Goal: Transaction & Acquisition: Purchase product/service

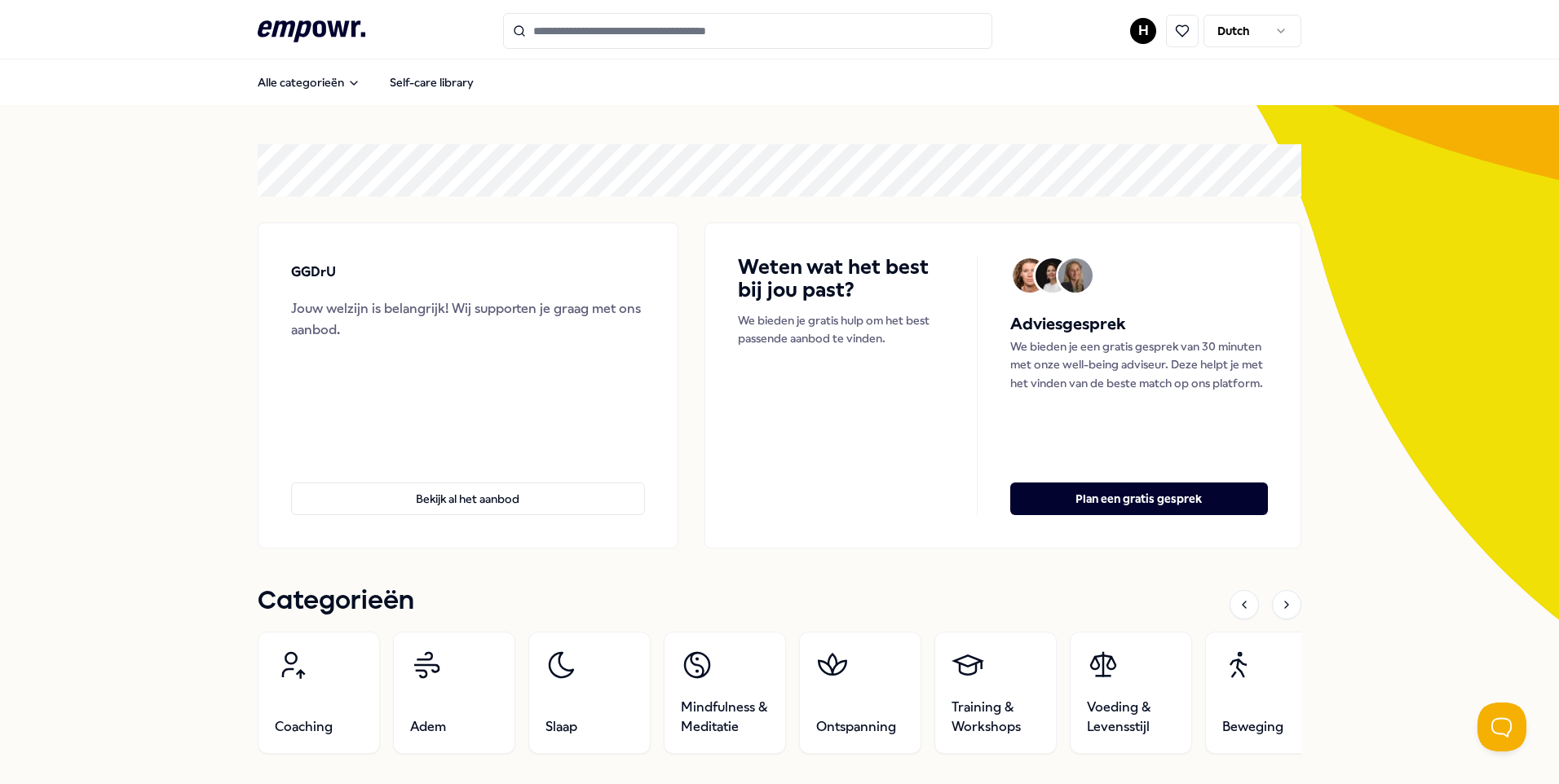
scroll to position [82, 0]
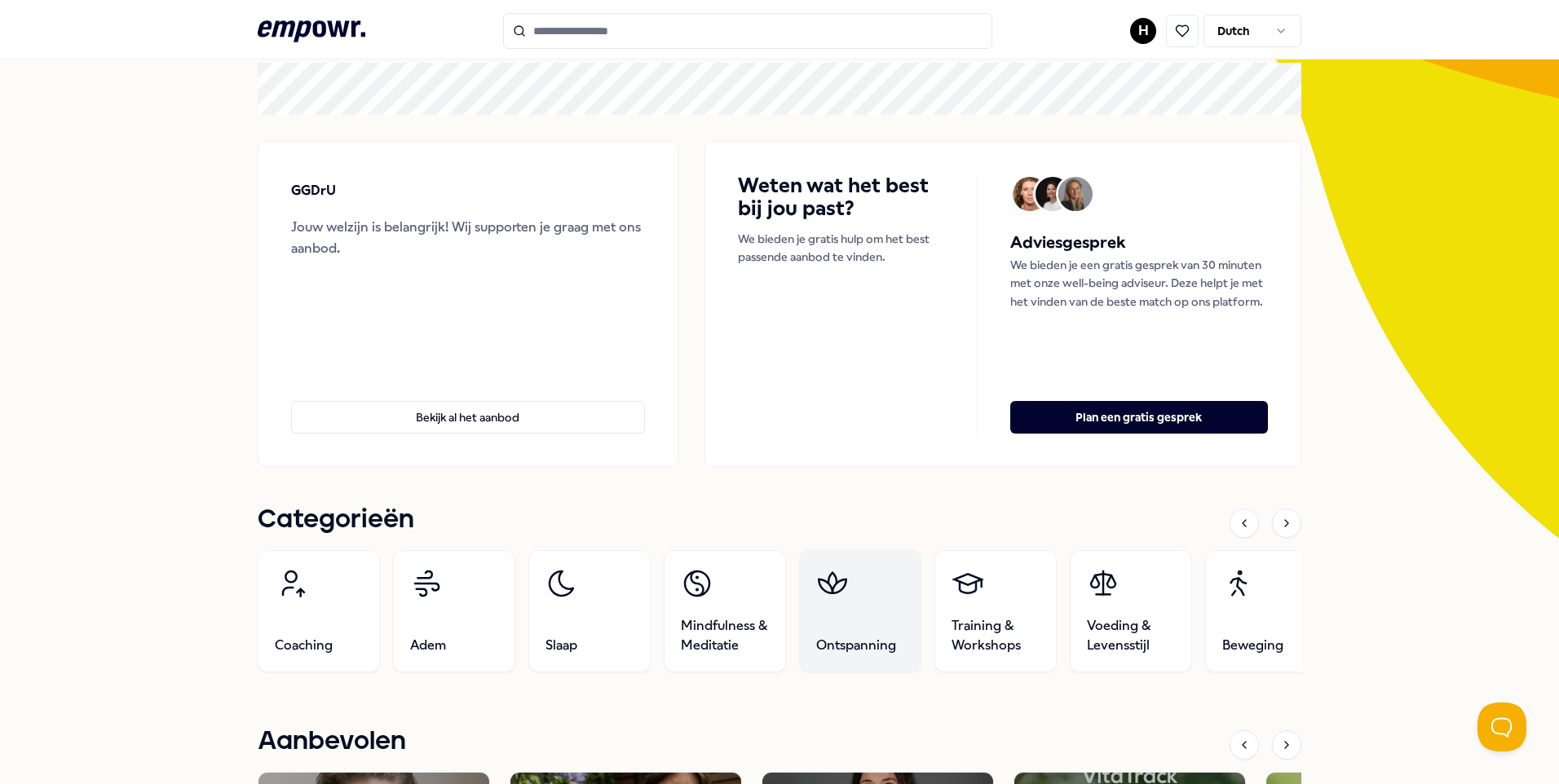
click at [835, 609] on link "Ontspanning" at bounding box center [860, 611] width 122 height 122
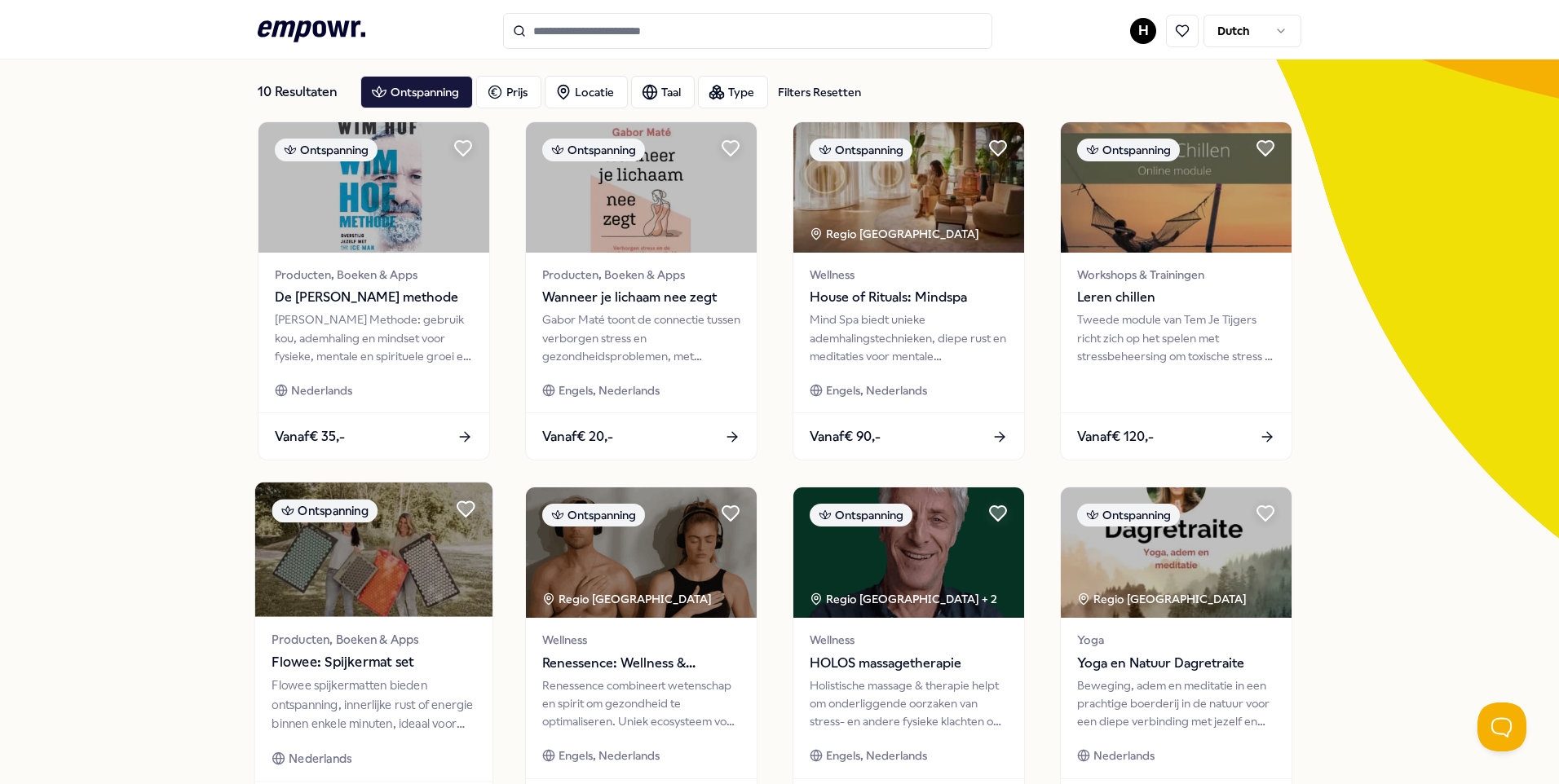
click at [383, 622] on div "Producten, Boeken & Apps Flowee: Spijkermat set Flowee spijkermatten bieden ont…" at bounding box center [374, 699] width 237 height 165
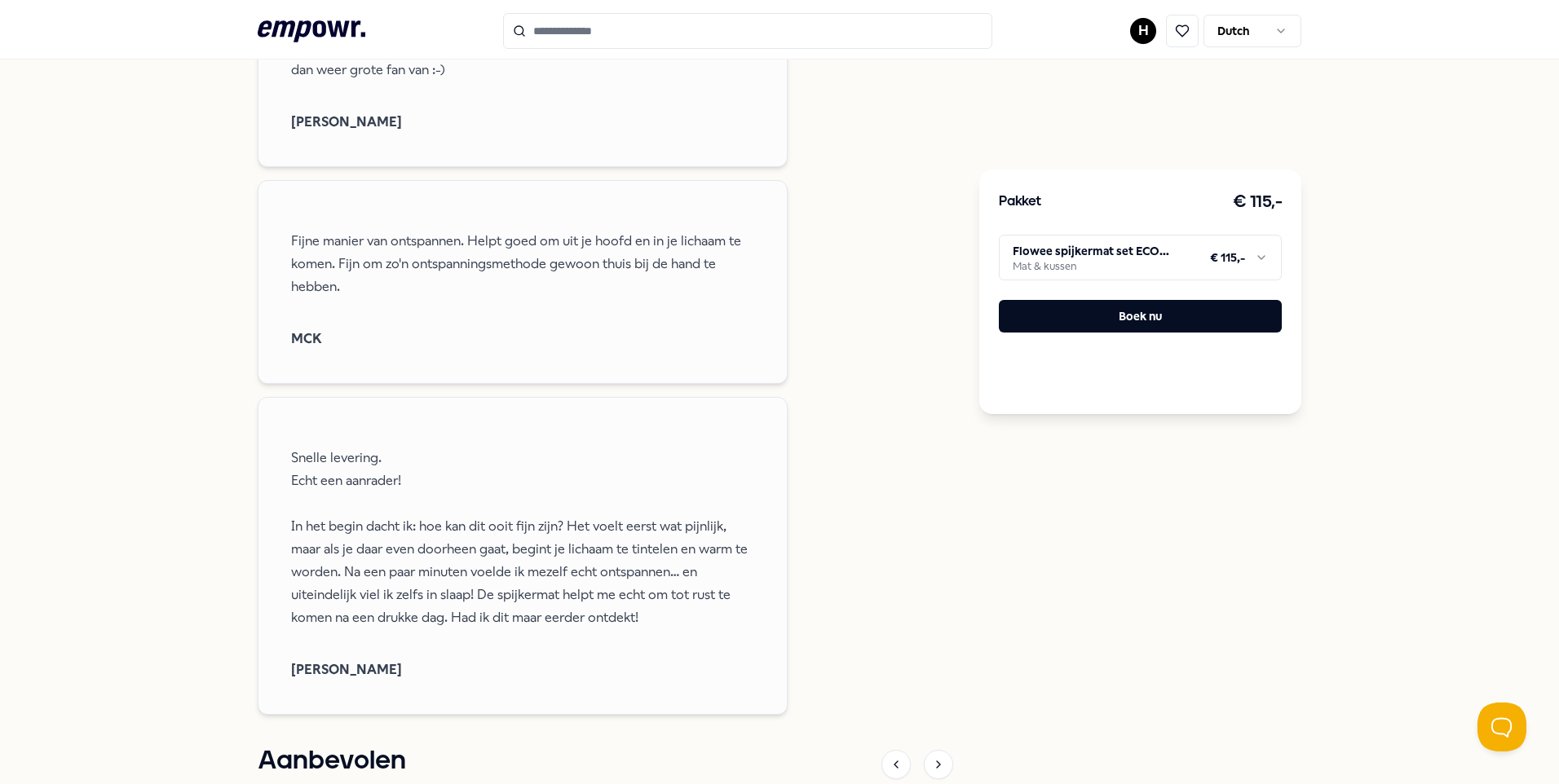
scroll to position [2863, 0]
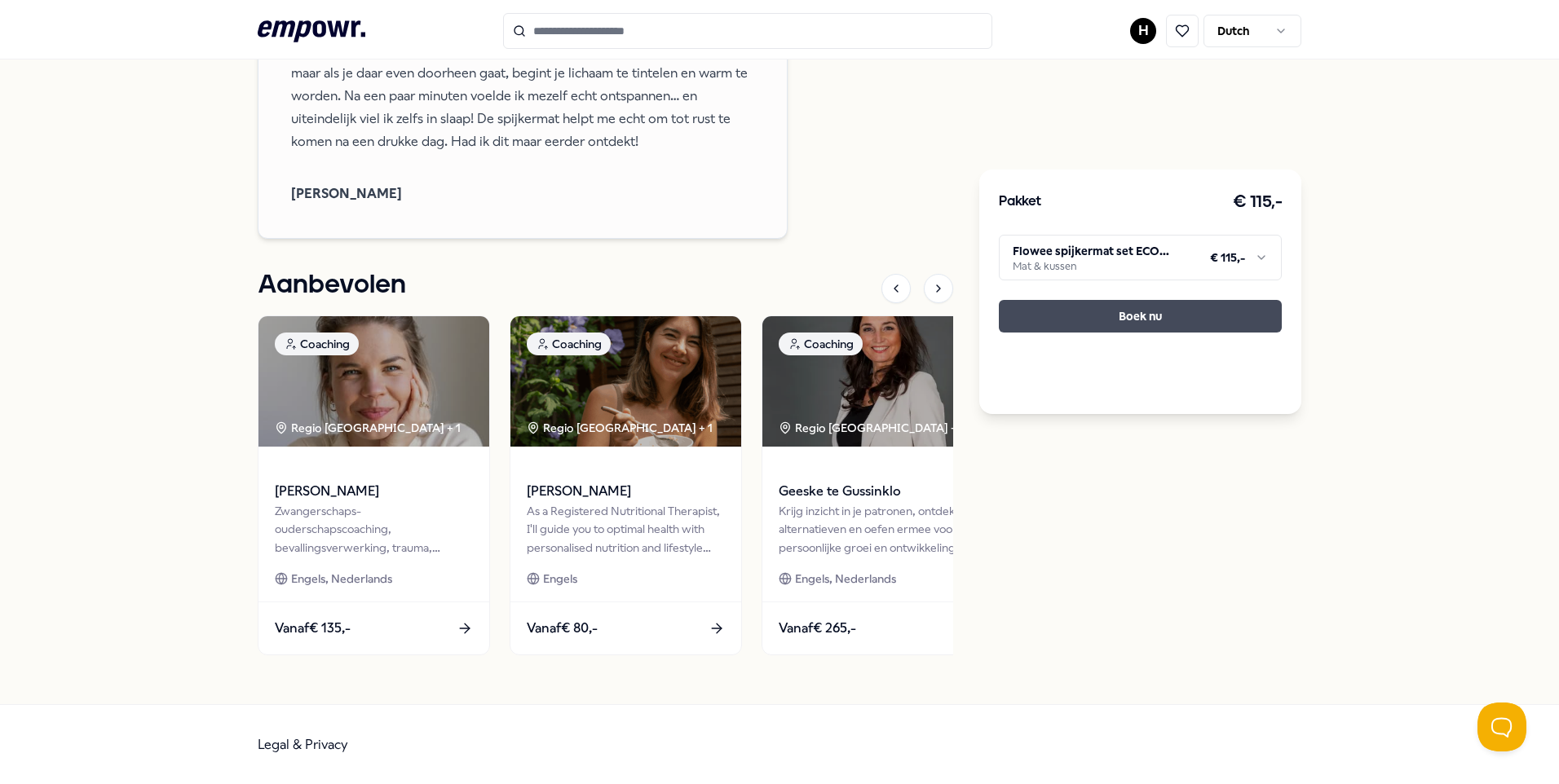
click at [1126, 312] on button "Boek nu" at bounding box center [1140, 316] width 283 height 33
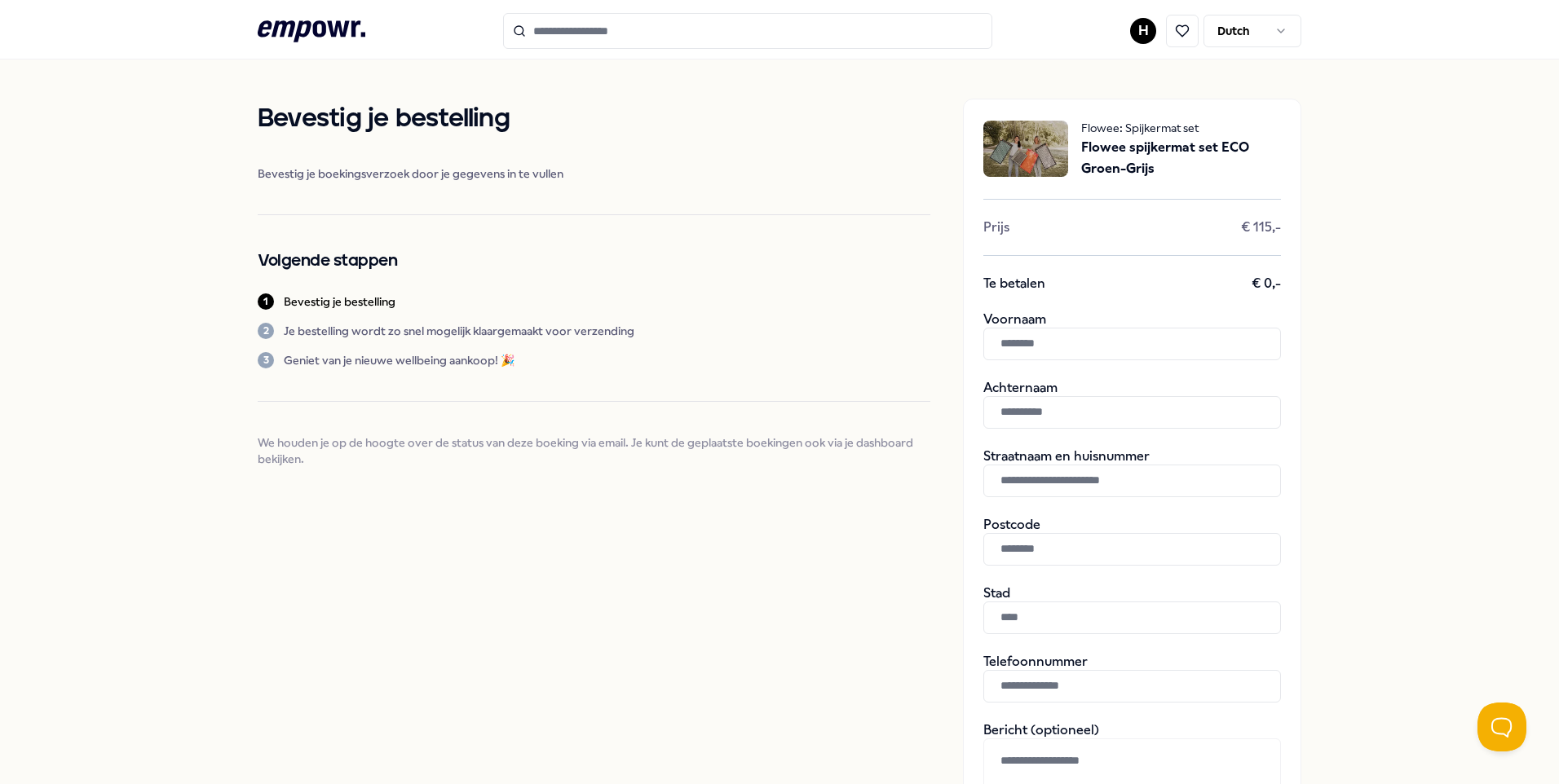
click at [1091, 348] on input "text" at bounding box center [1131, 344] width 297 height 33
type input "********"
type input "*****"
type input "**********"
type input "******"
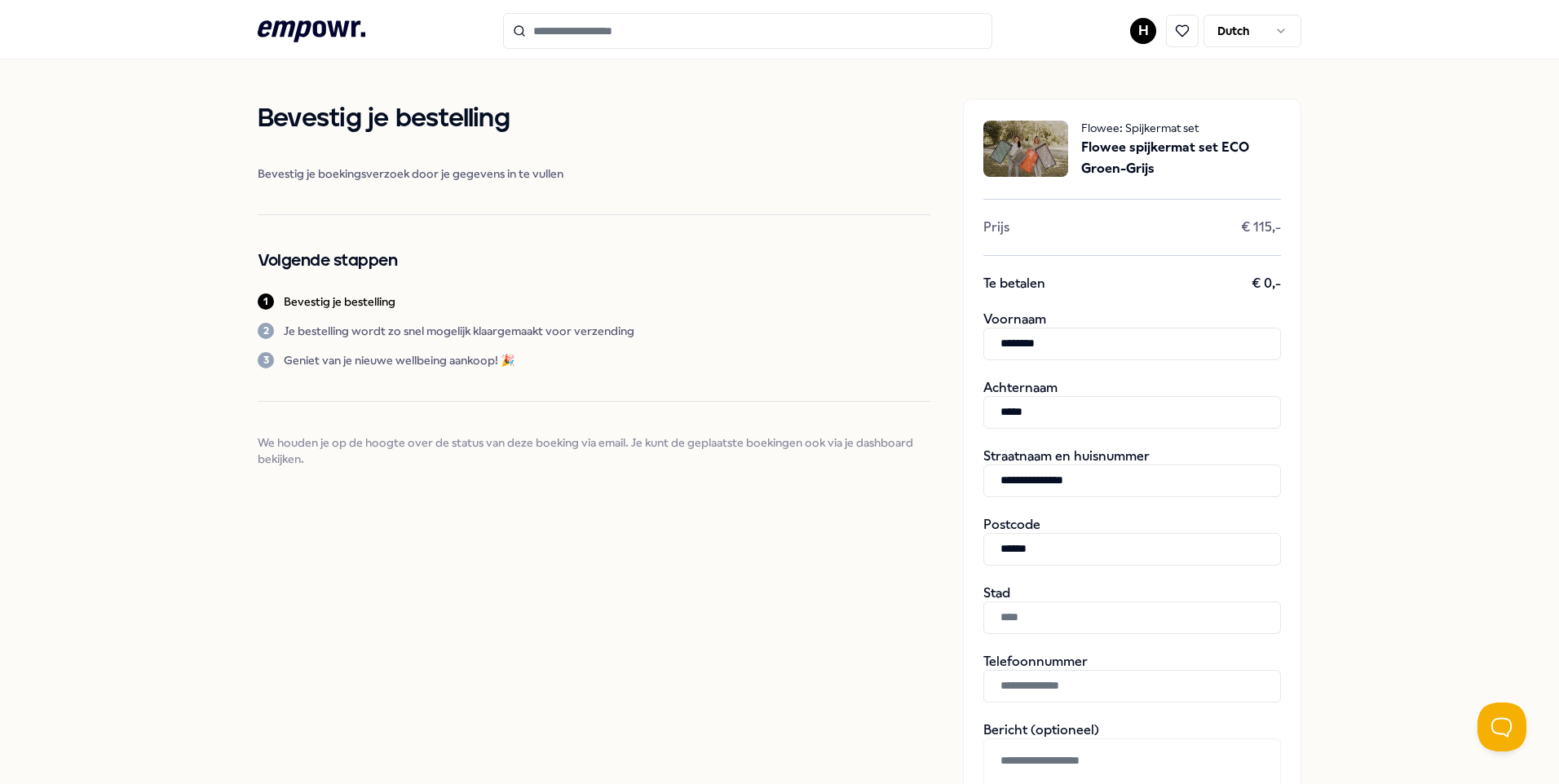
click at [1073, 621] on input "text" at bounding box center [1131, 618] width 297 height 33
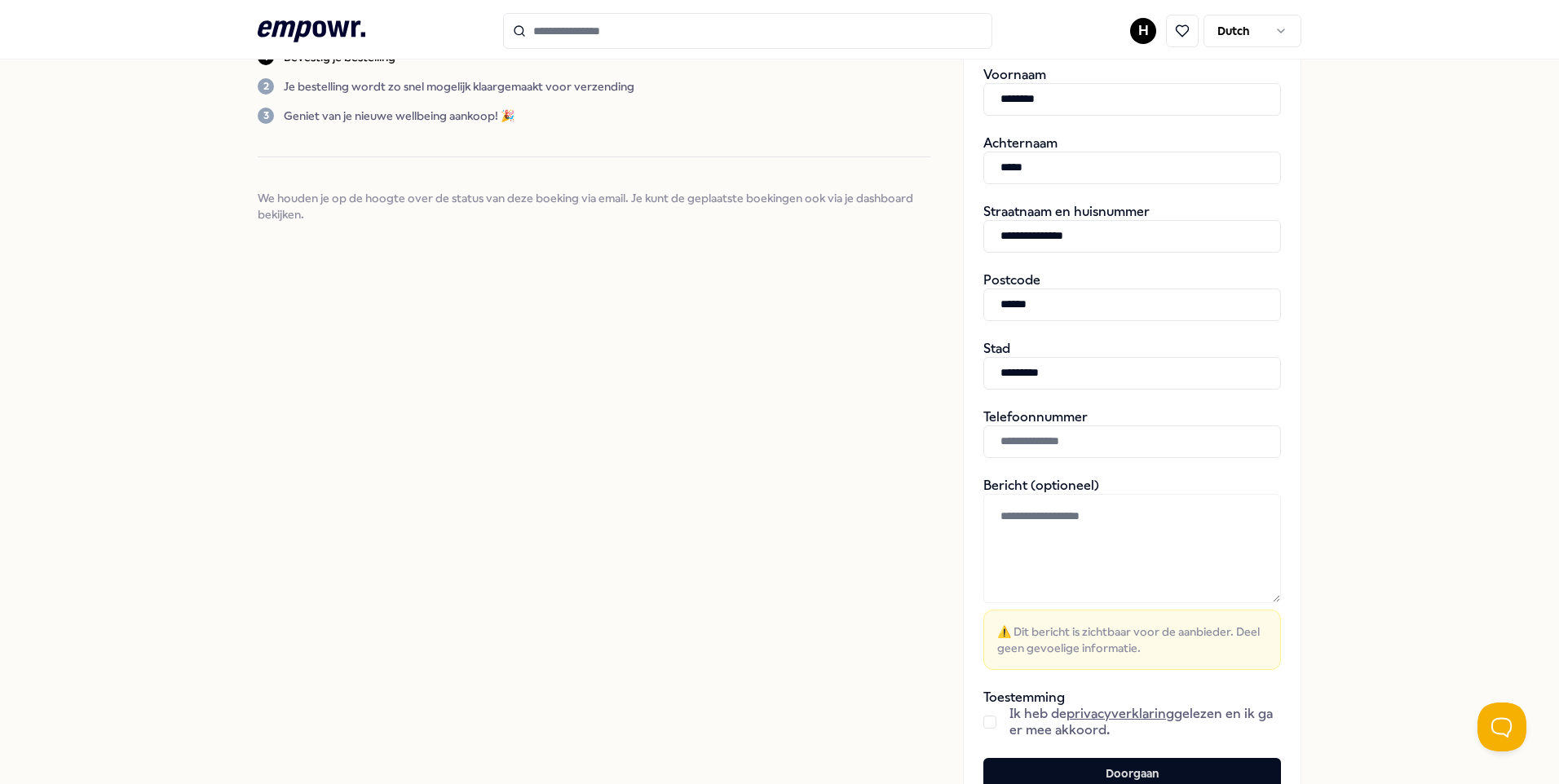
scroll to position [390, 0]
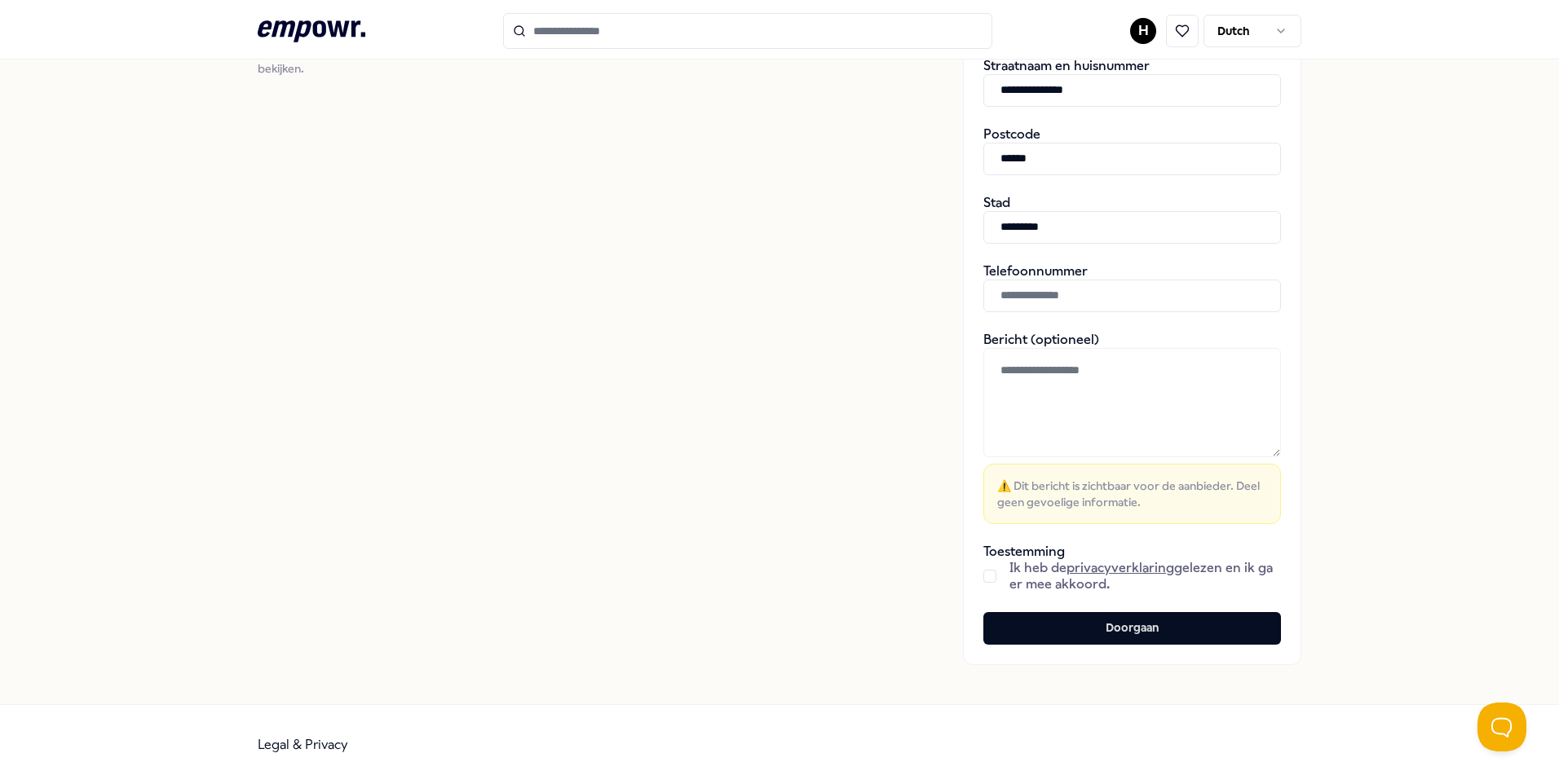
type input "*********"
click at [989, 579] on button "button" at bounding box center [990, 576] width 13 height 13
click at [1126, 634] on button "Doorgaan" at bounding box center [1131, 628] width 297 height 33
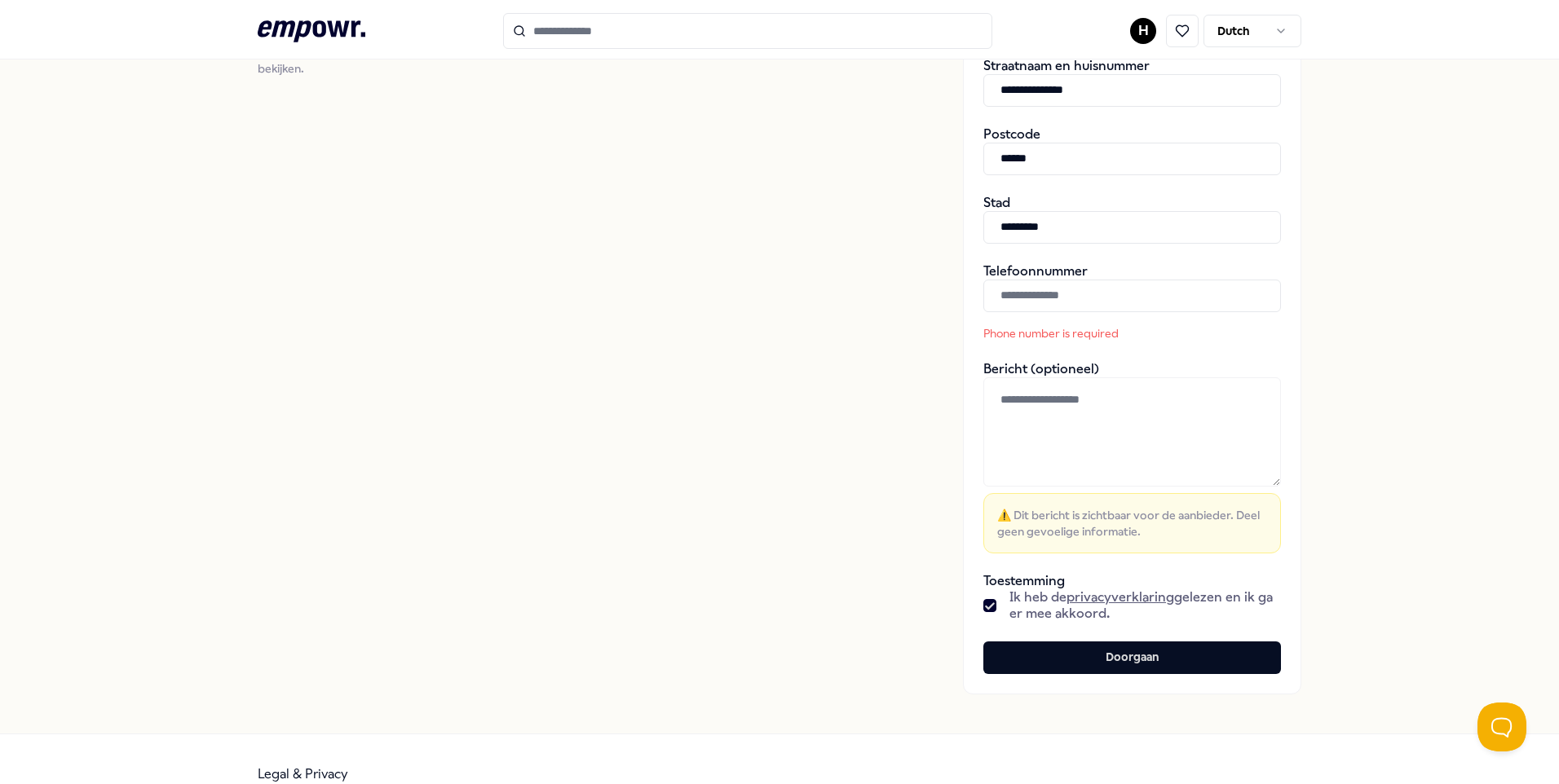
click at [1076, 298] on input "text" at bounding box center [1131, 296] width 297 height 33
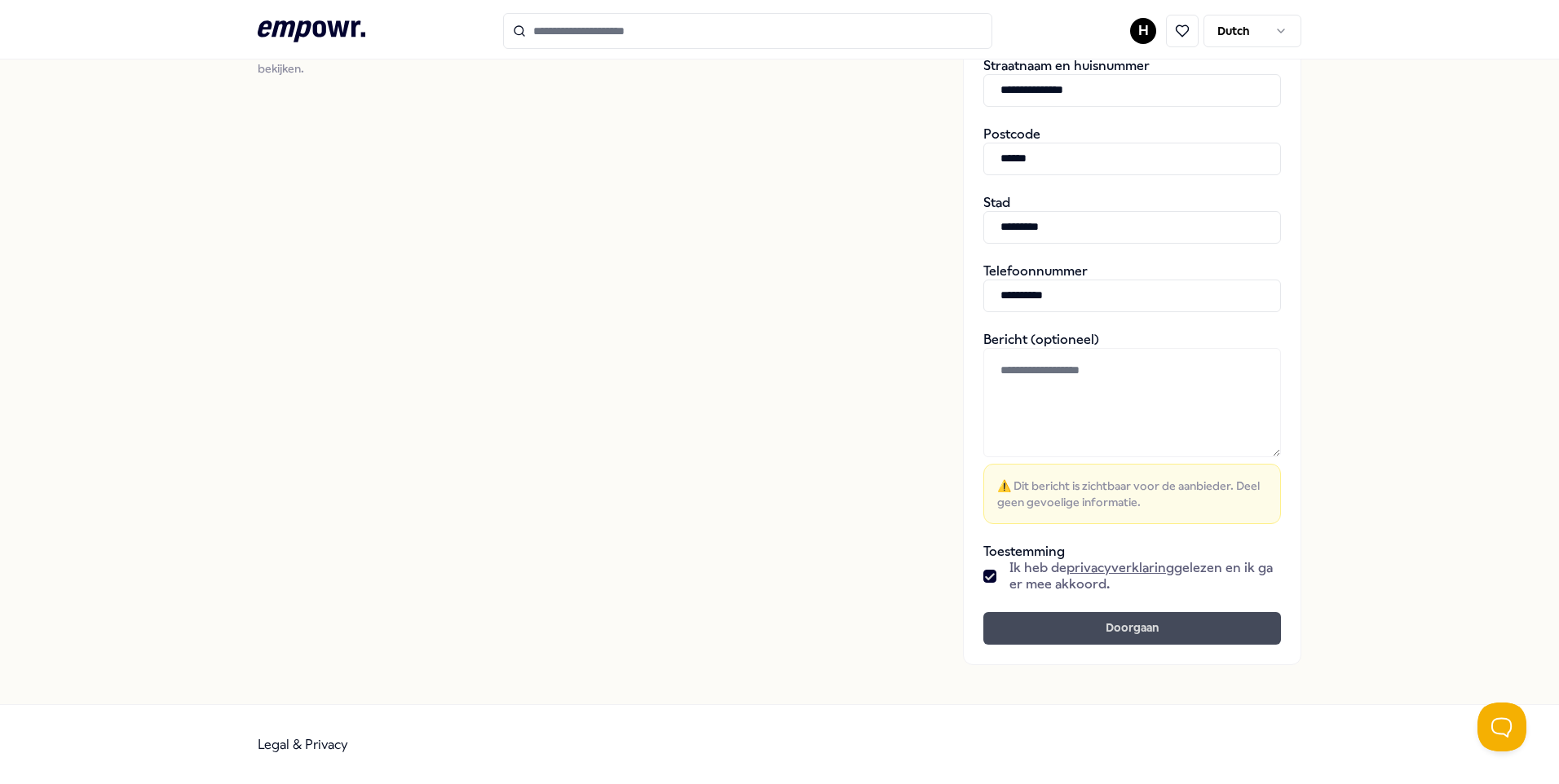
type input "**********"
click at [1134, 633] on button "Doorgaan" at bounding box center [1131, 628] width 297 height 33
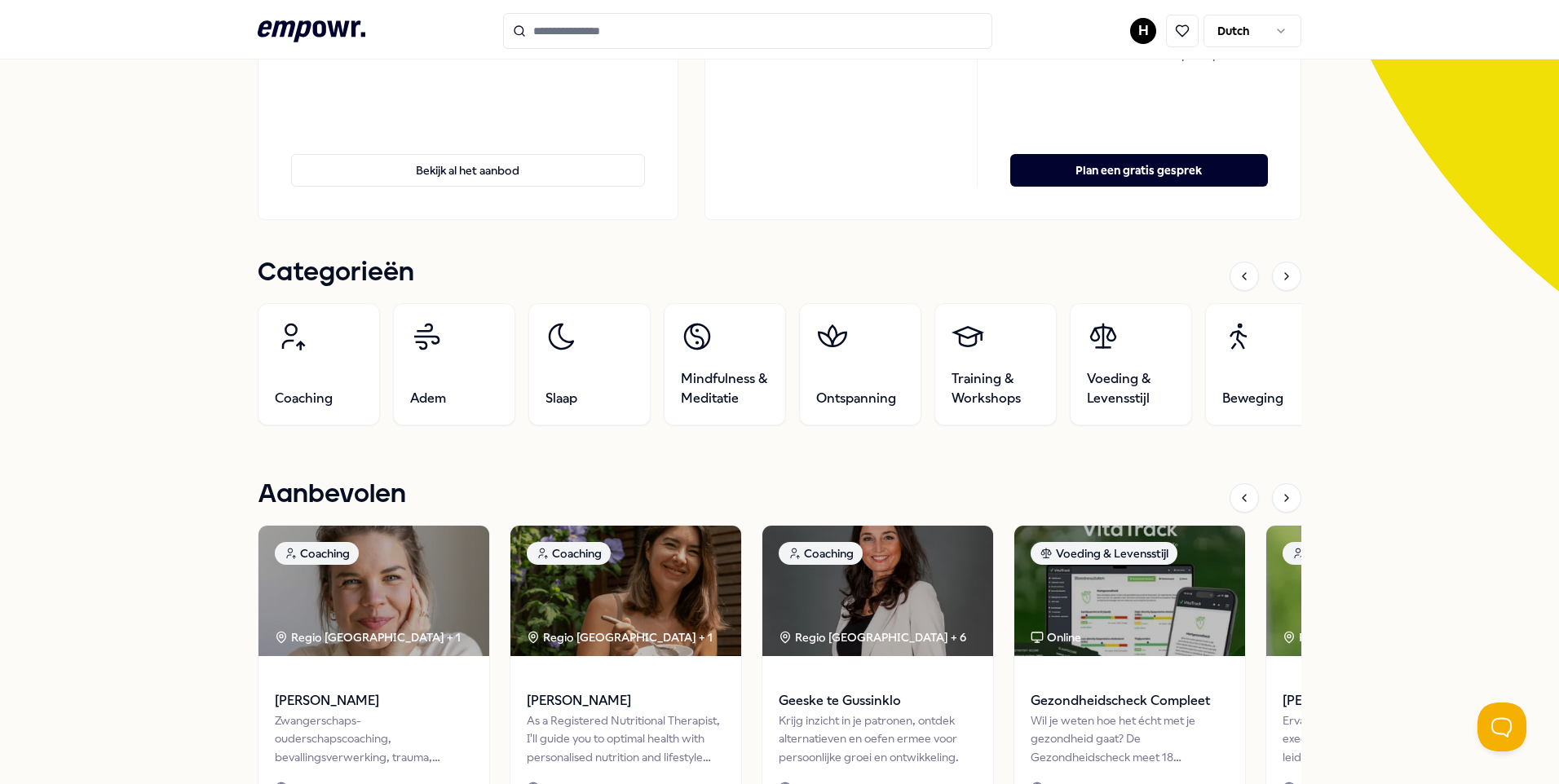
scroll to position [300, 0]
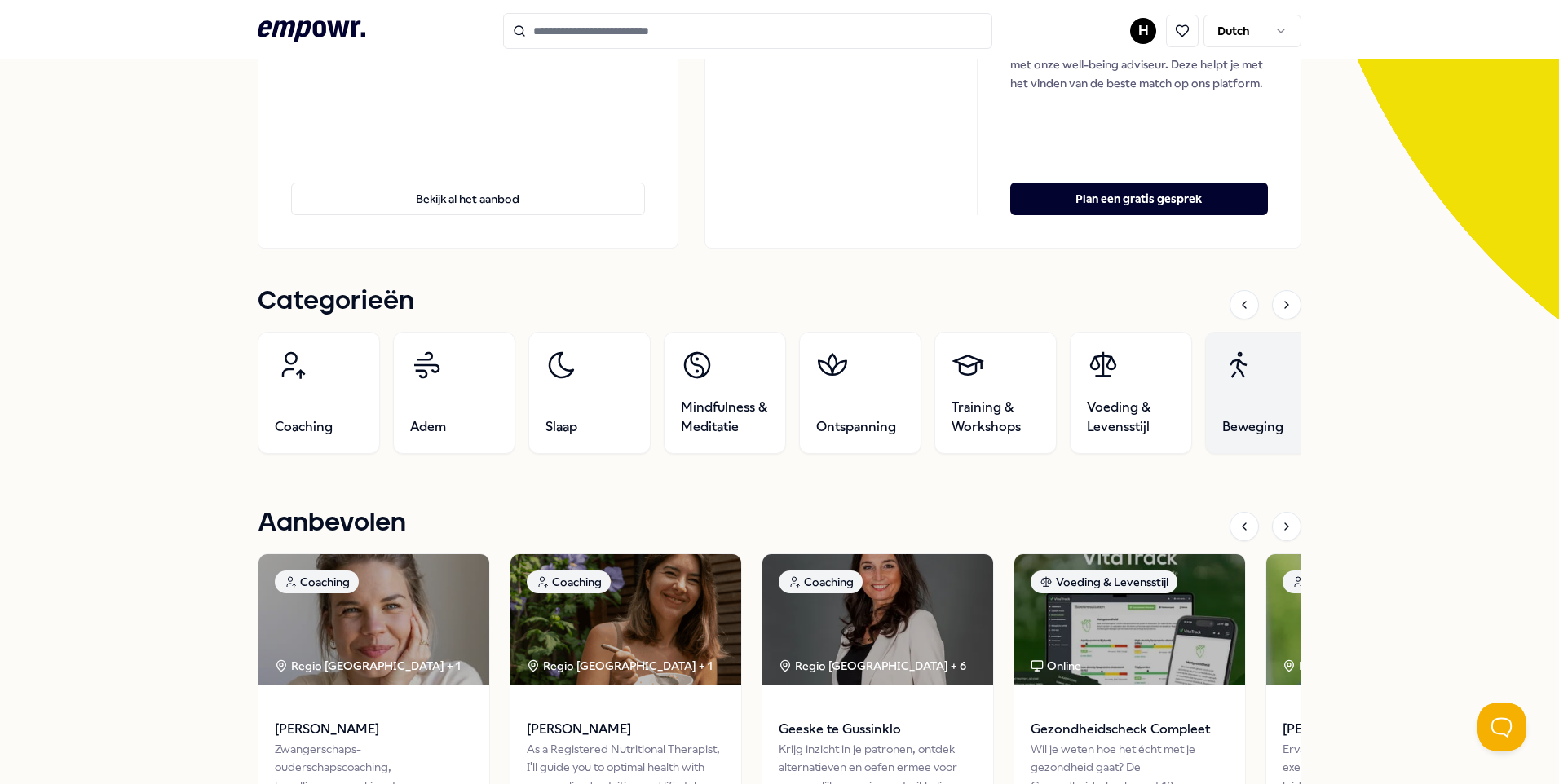
click at [1216, 389] on link "Beweging" at bounding box center [1266, 393] width 122 height 122
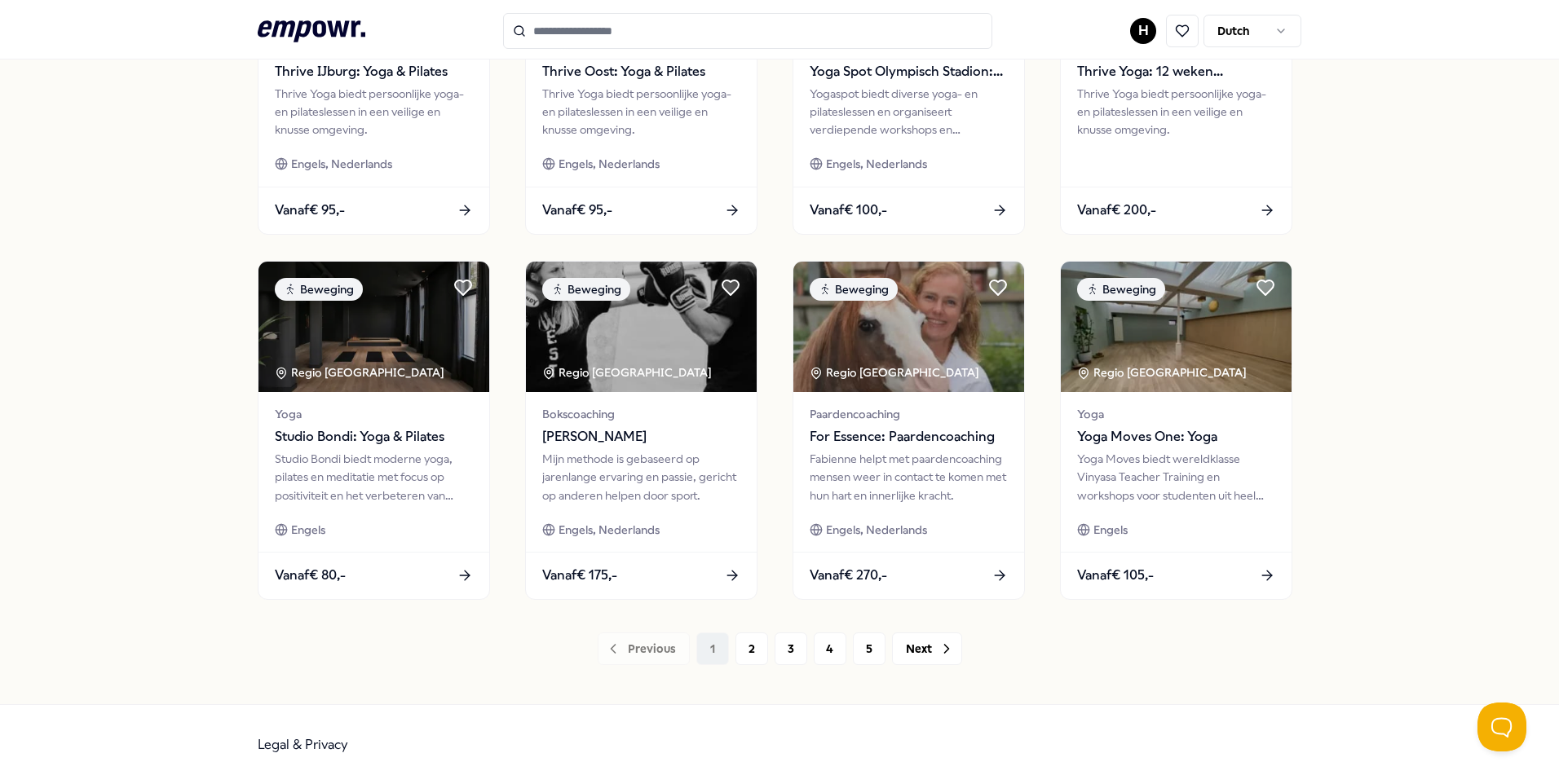
scroll to position [674, 0]
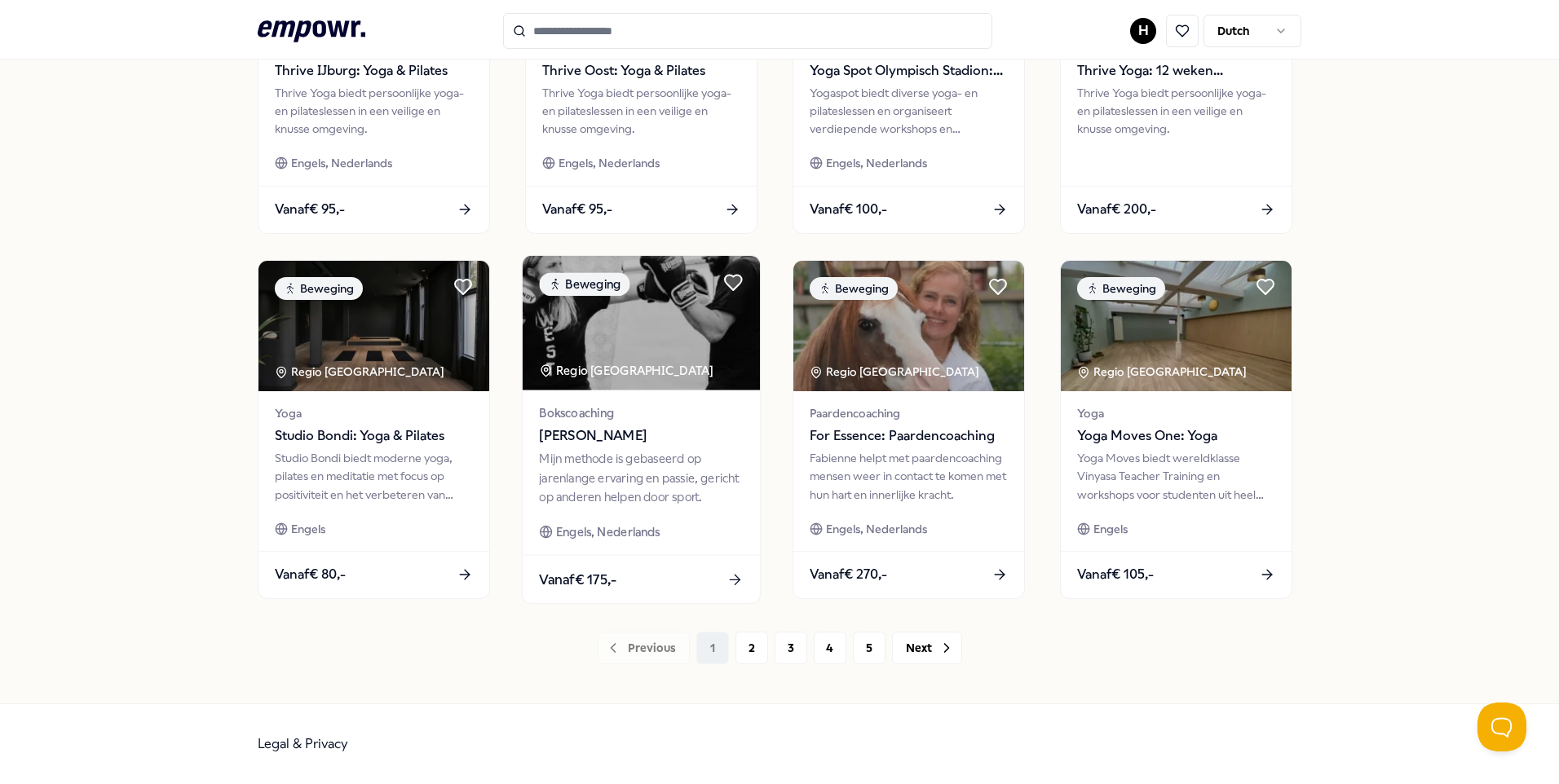
click at [609, 499] on div "Mijn methode is gebaseerd op jarenlange ervaring en passie, gericht op anderen …" at bounding box center [640, 478] width 204 height 56
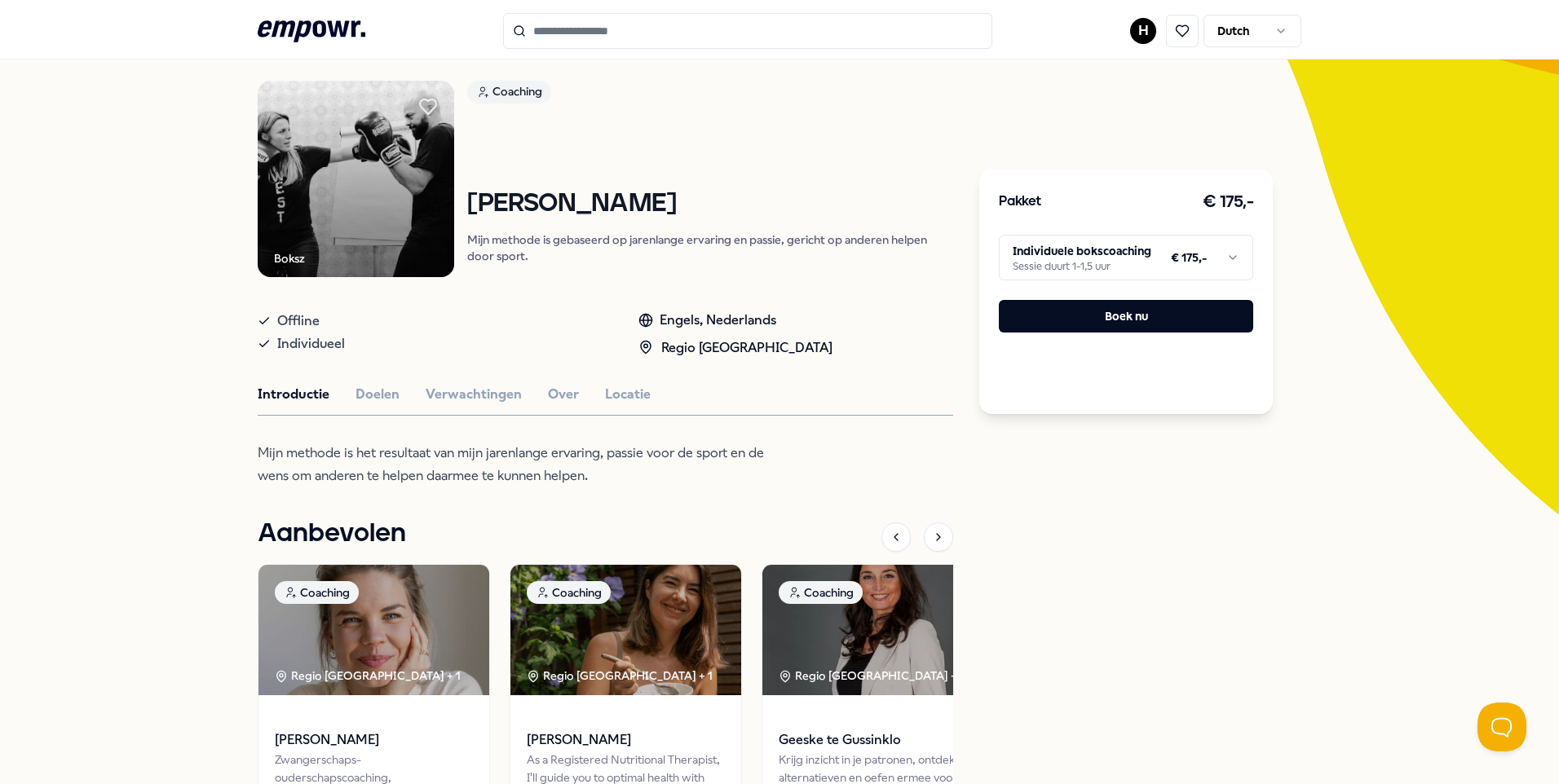
scroll to position [268, 0]
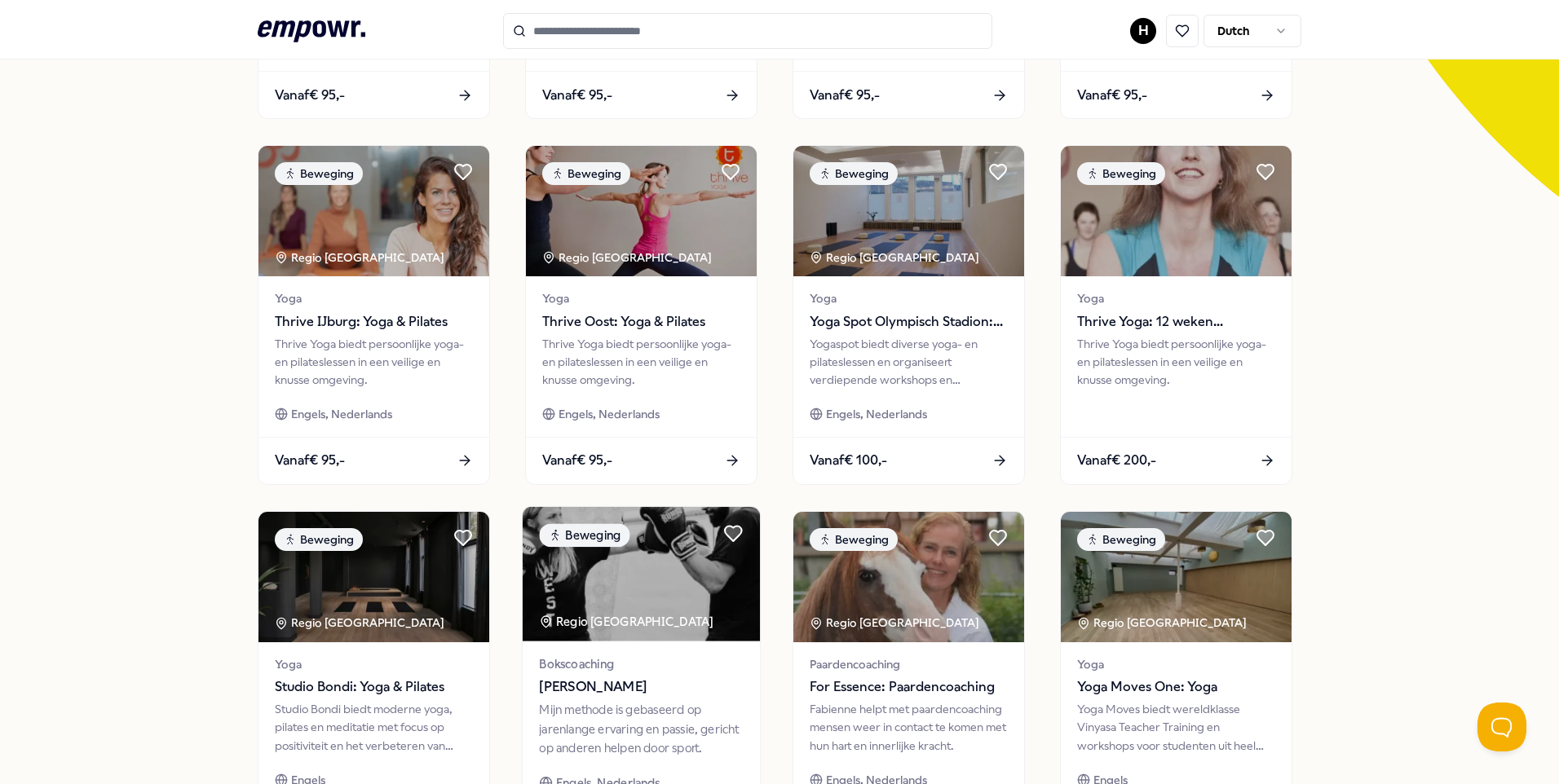
scroll to position [674, 0]
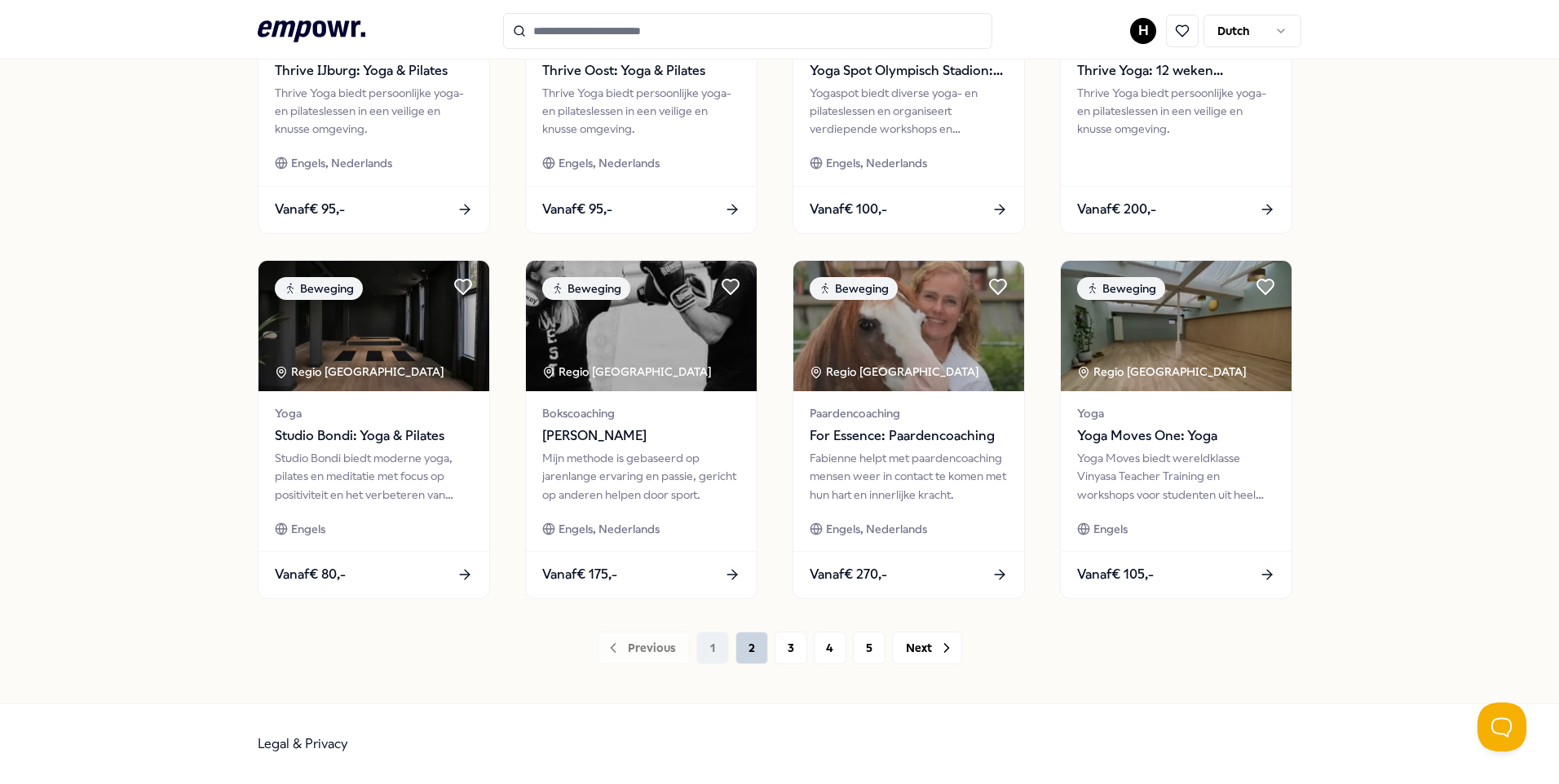
click at [742, 645] on button "2" at bounding box center [752, 648] width 33 height 33
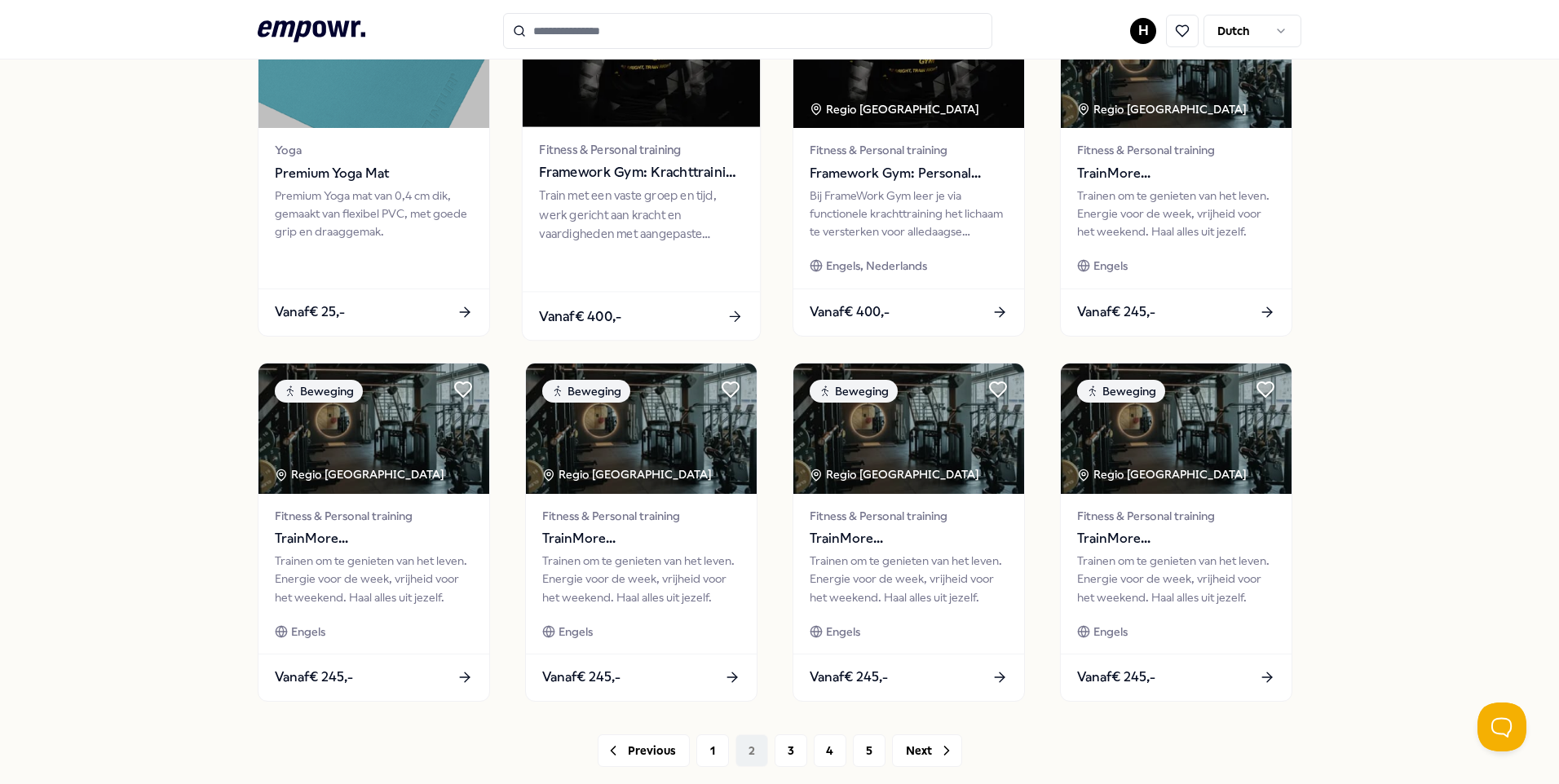
scroll to position [592, 0]
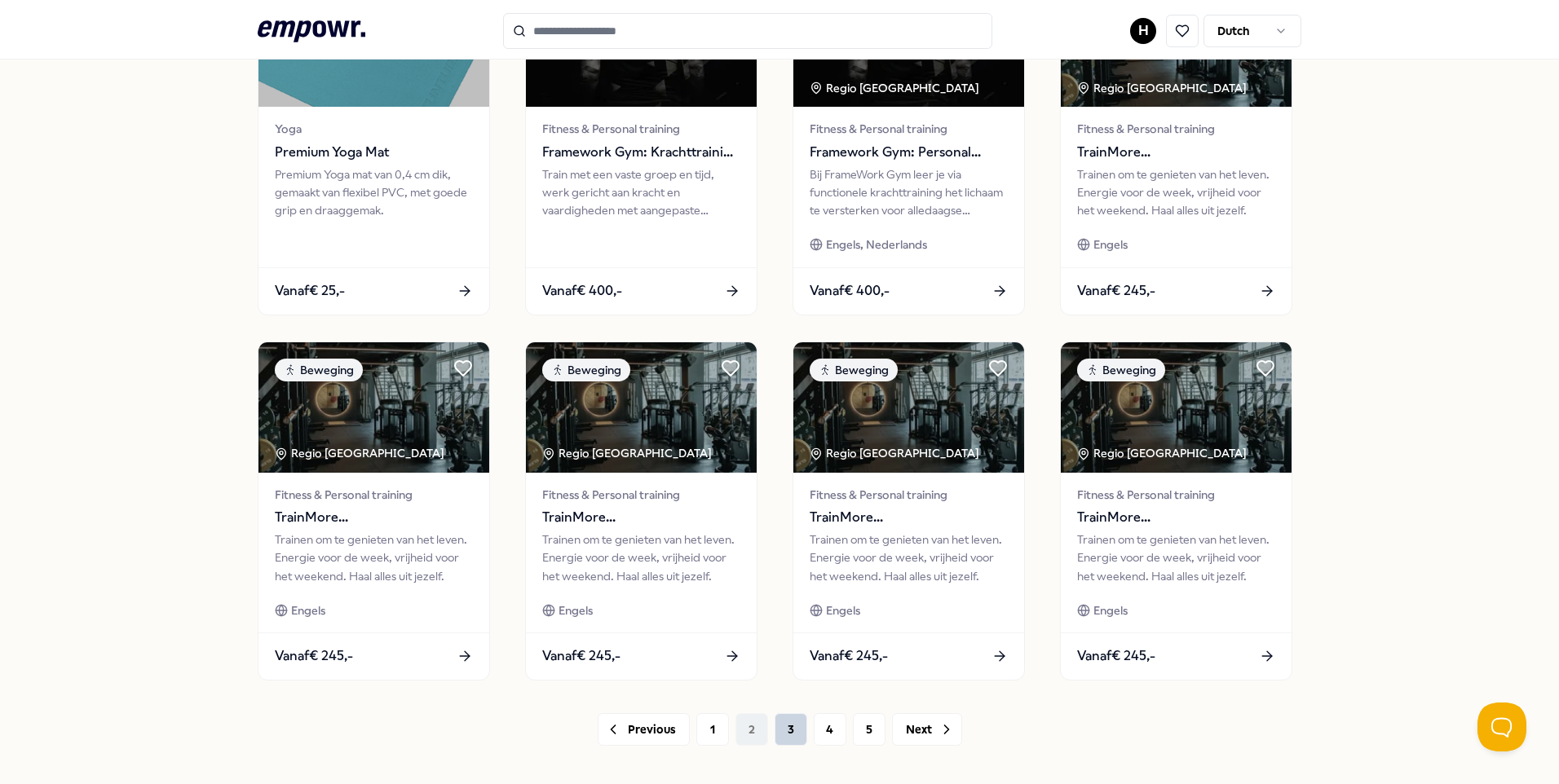
click at [783, 723] on button "3" at bounding box center [791, 730] width 33 height 33
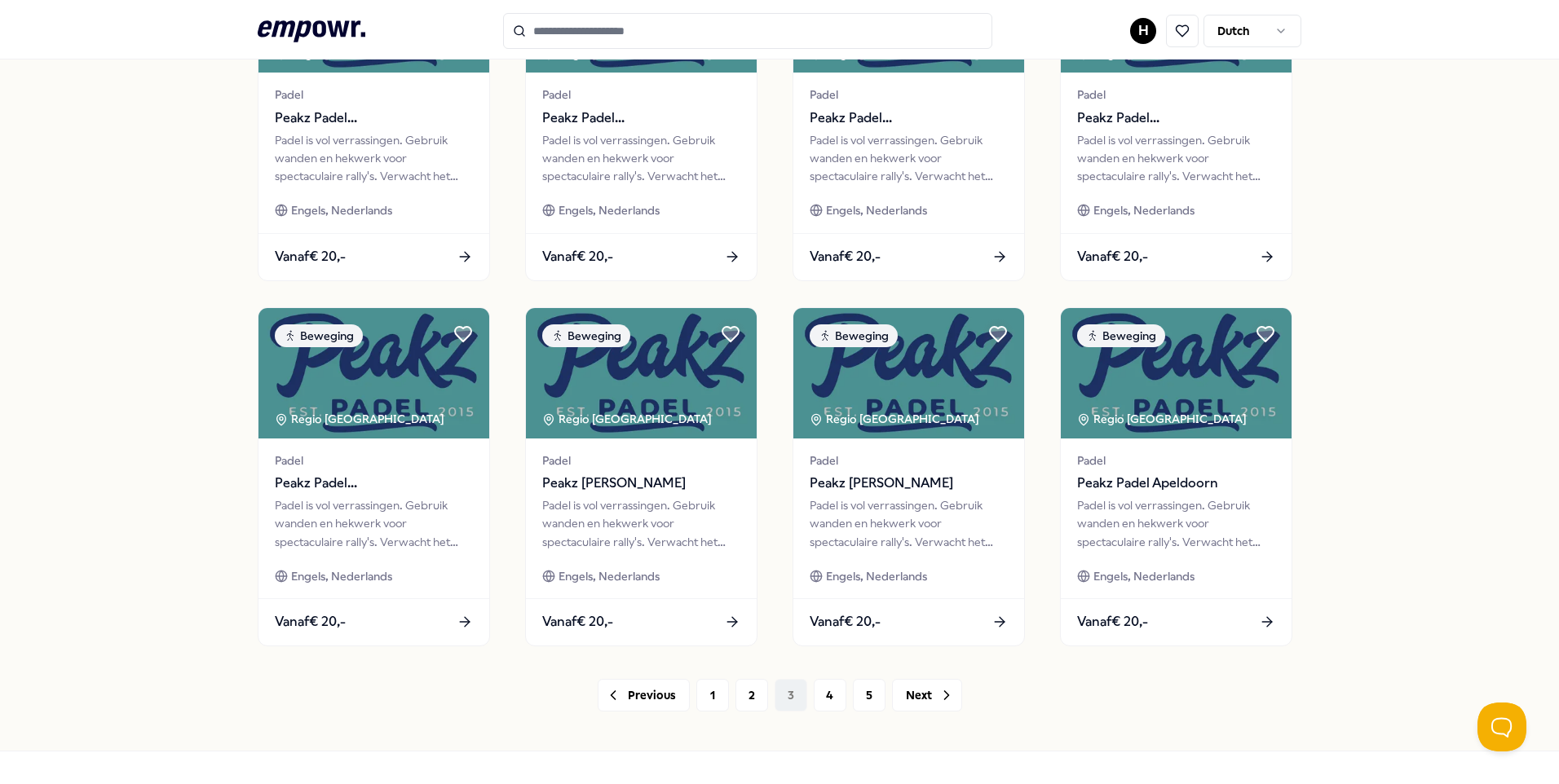
scroll to position [674, 0]
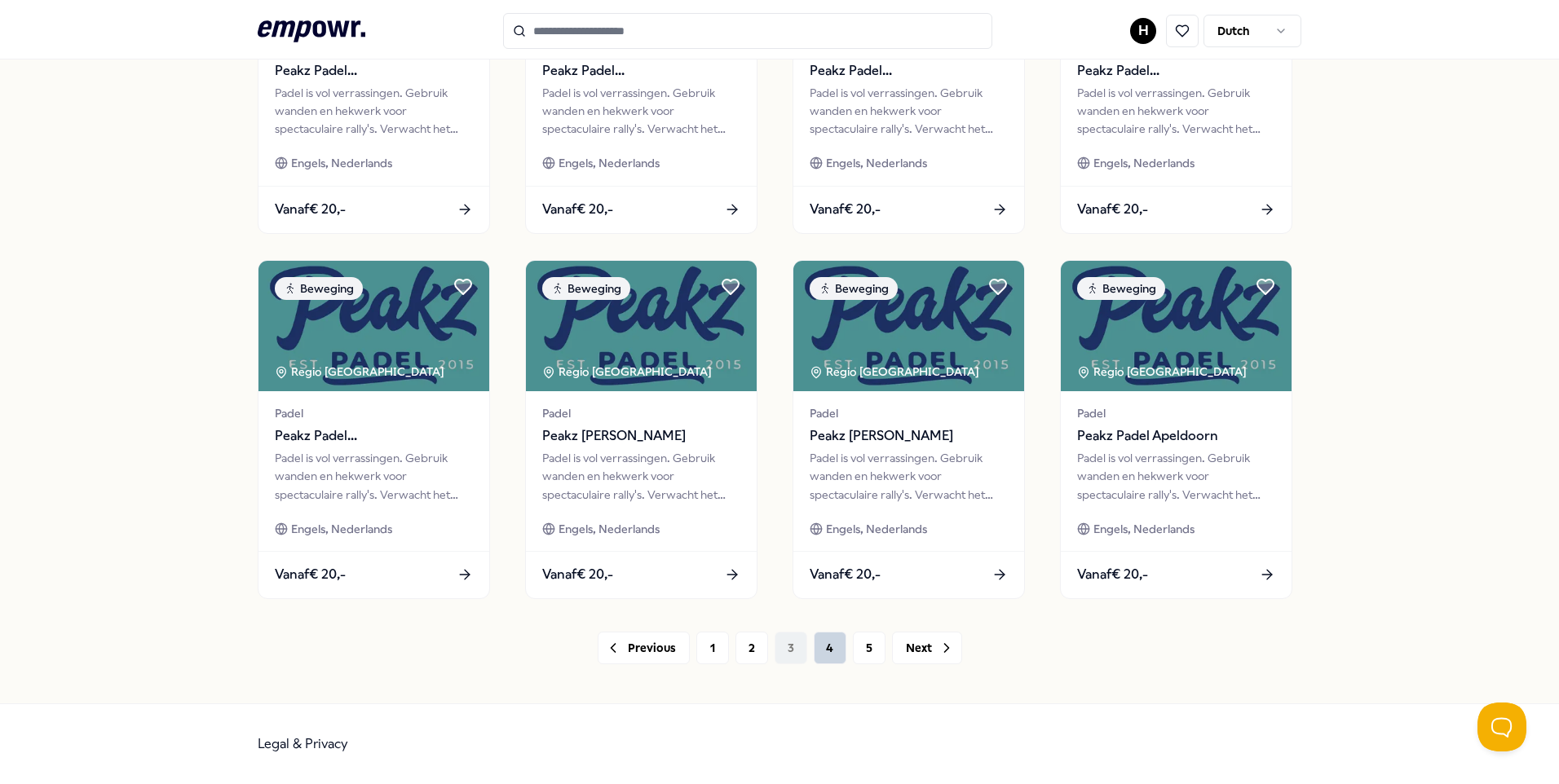
click at [816, 649] on button "4" at bounding box center [831, 648] width 33 height 33
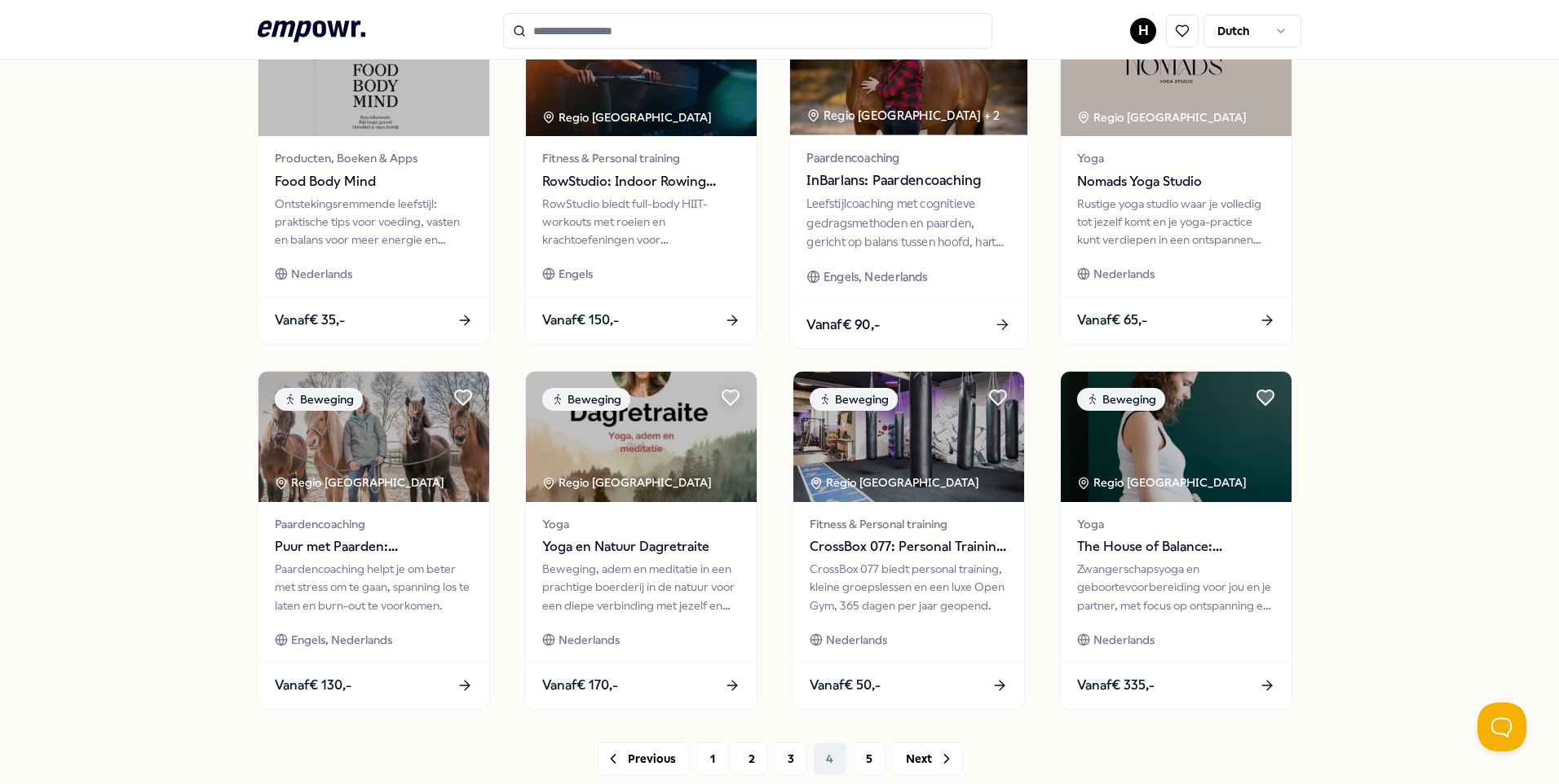
scroll to position [674, 0]
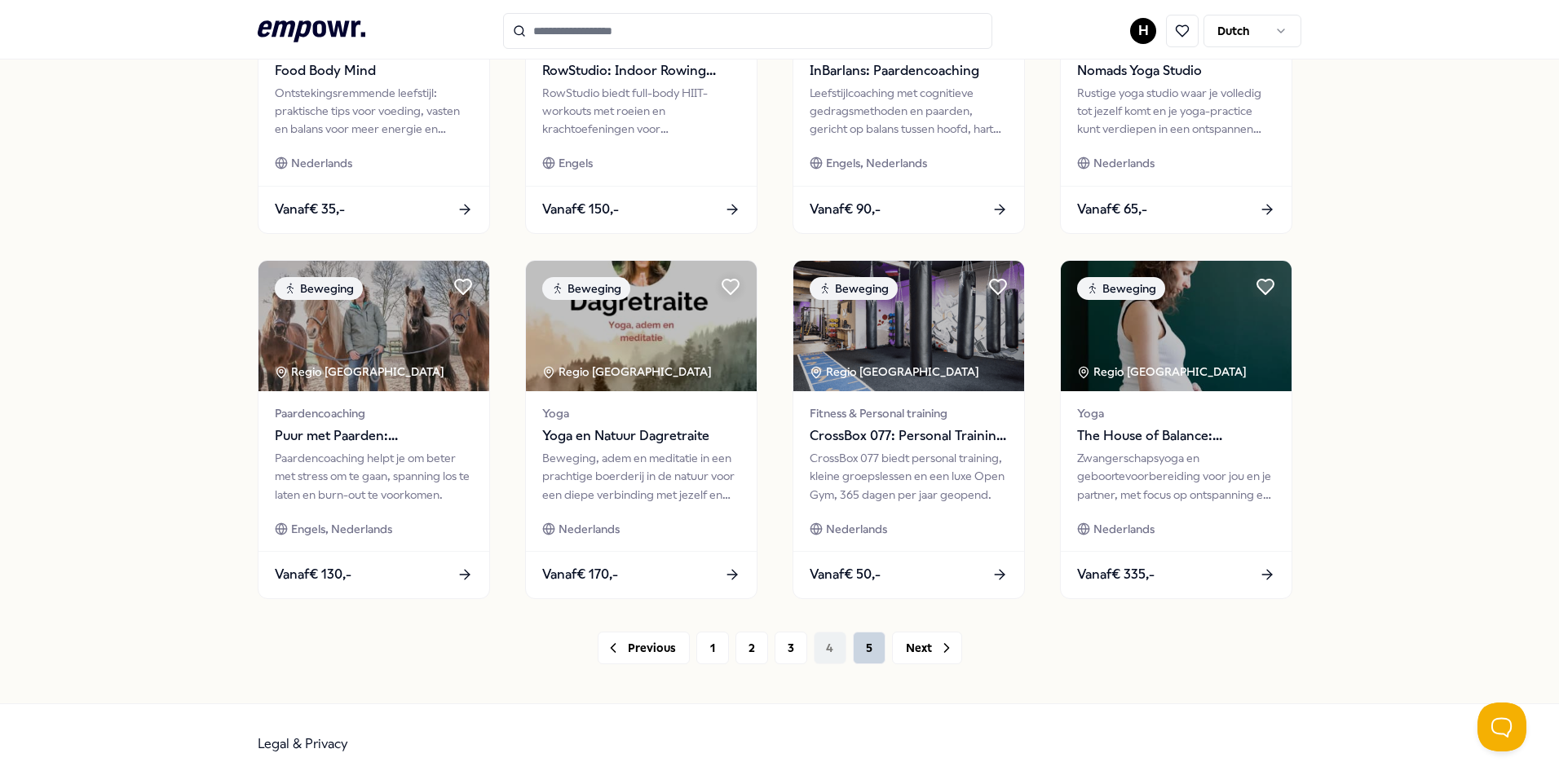
click at [854, 651] on button "5" at bounding box center [869, 648] width 33 height 33
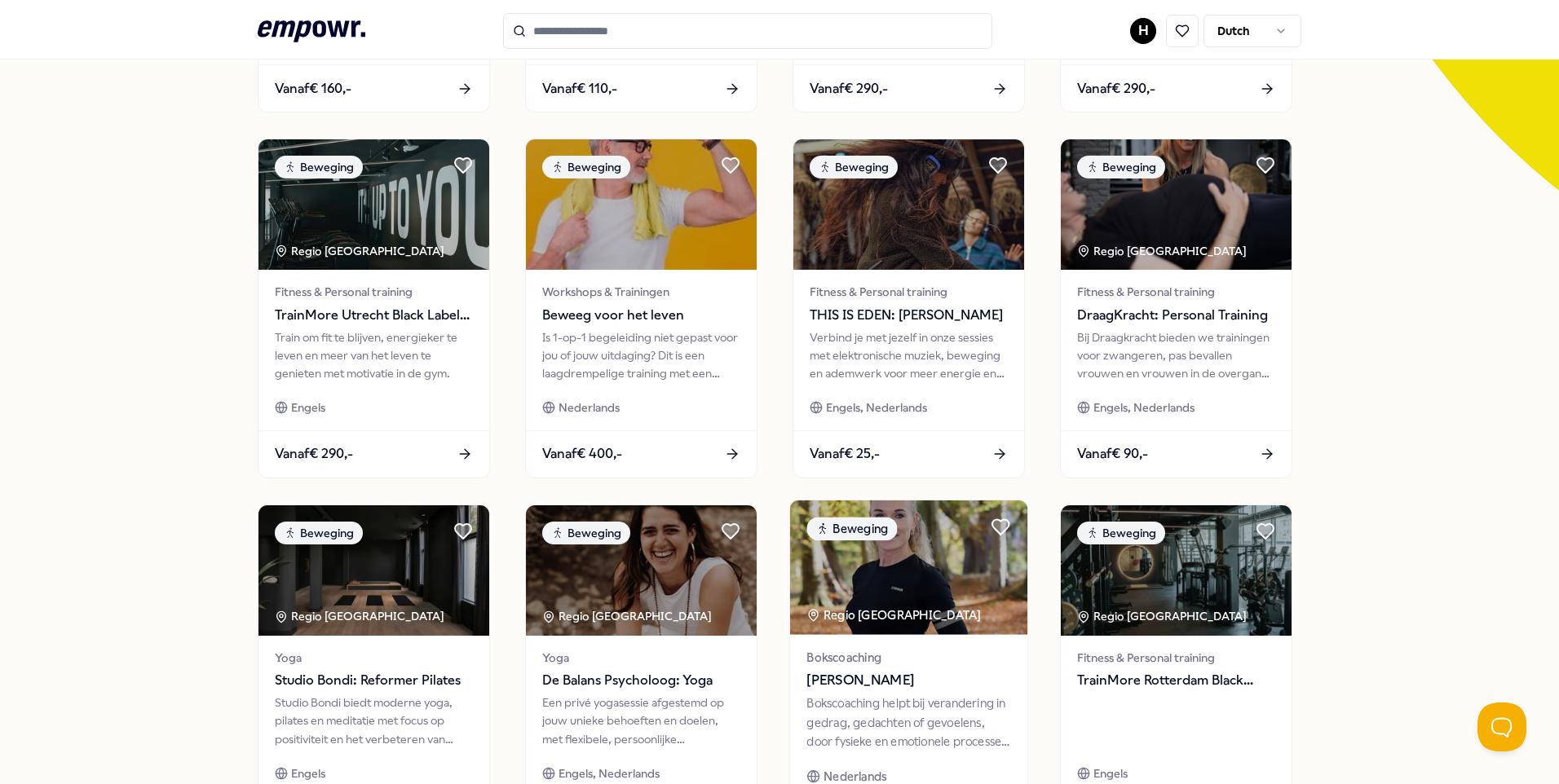
scroll to position [674, 0]
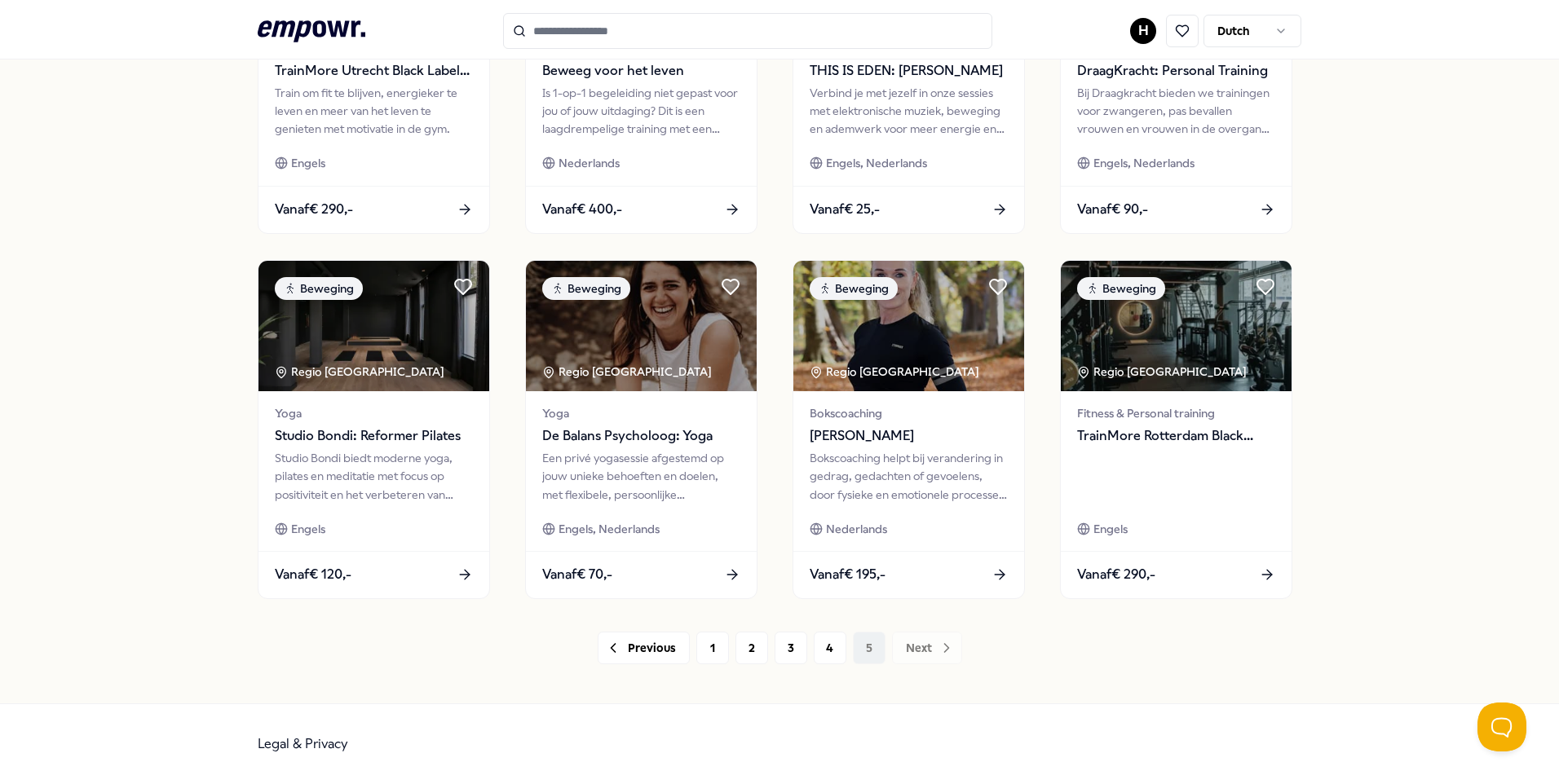
click at [904, 646] on div "Previous 1 2 3 4 5 Next" at bounding box center [780, 648] width 1044 height 33
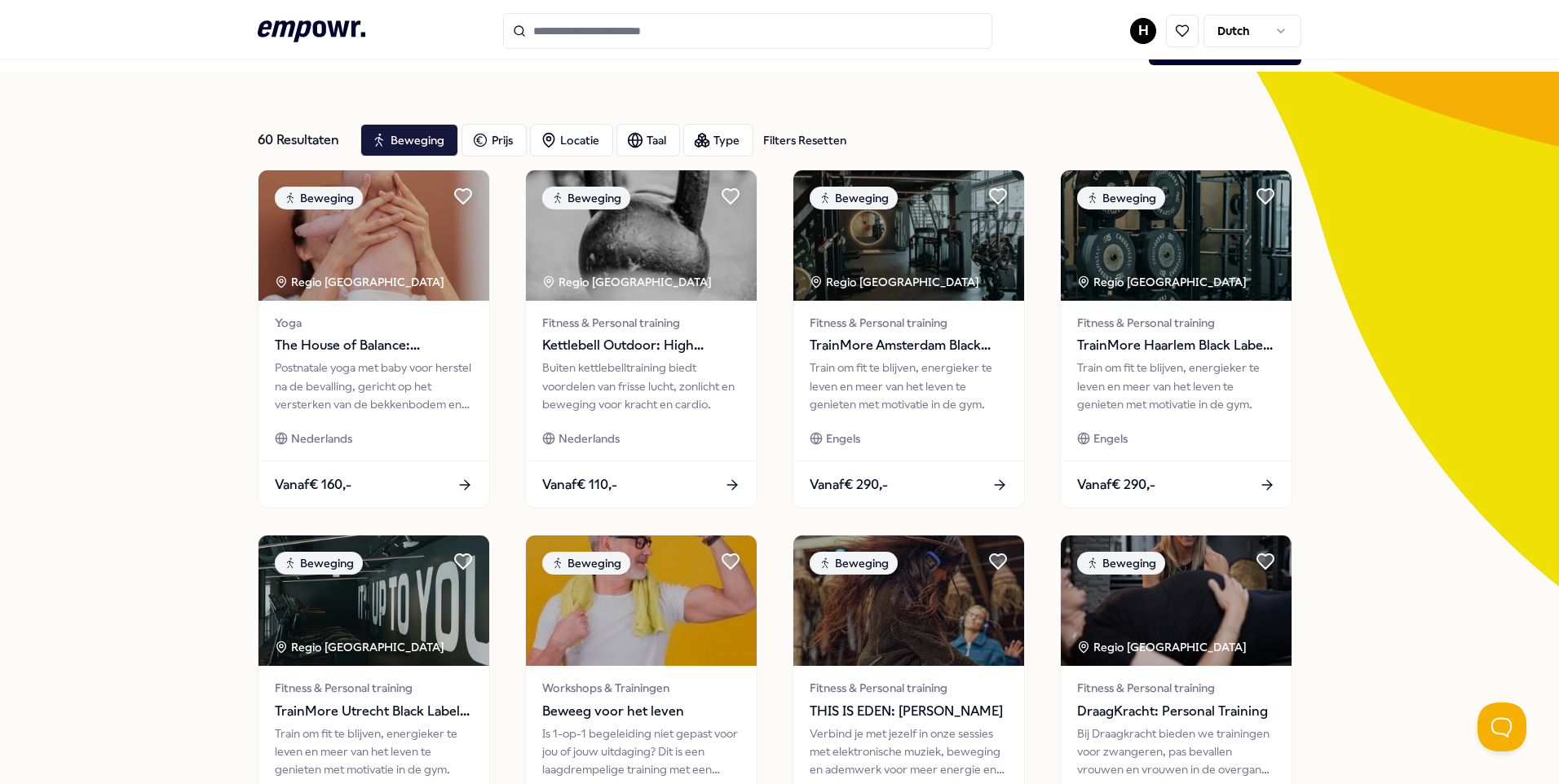
scroll to position [0, 0]
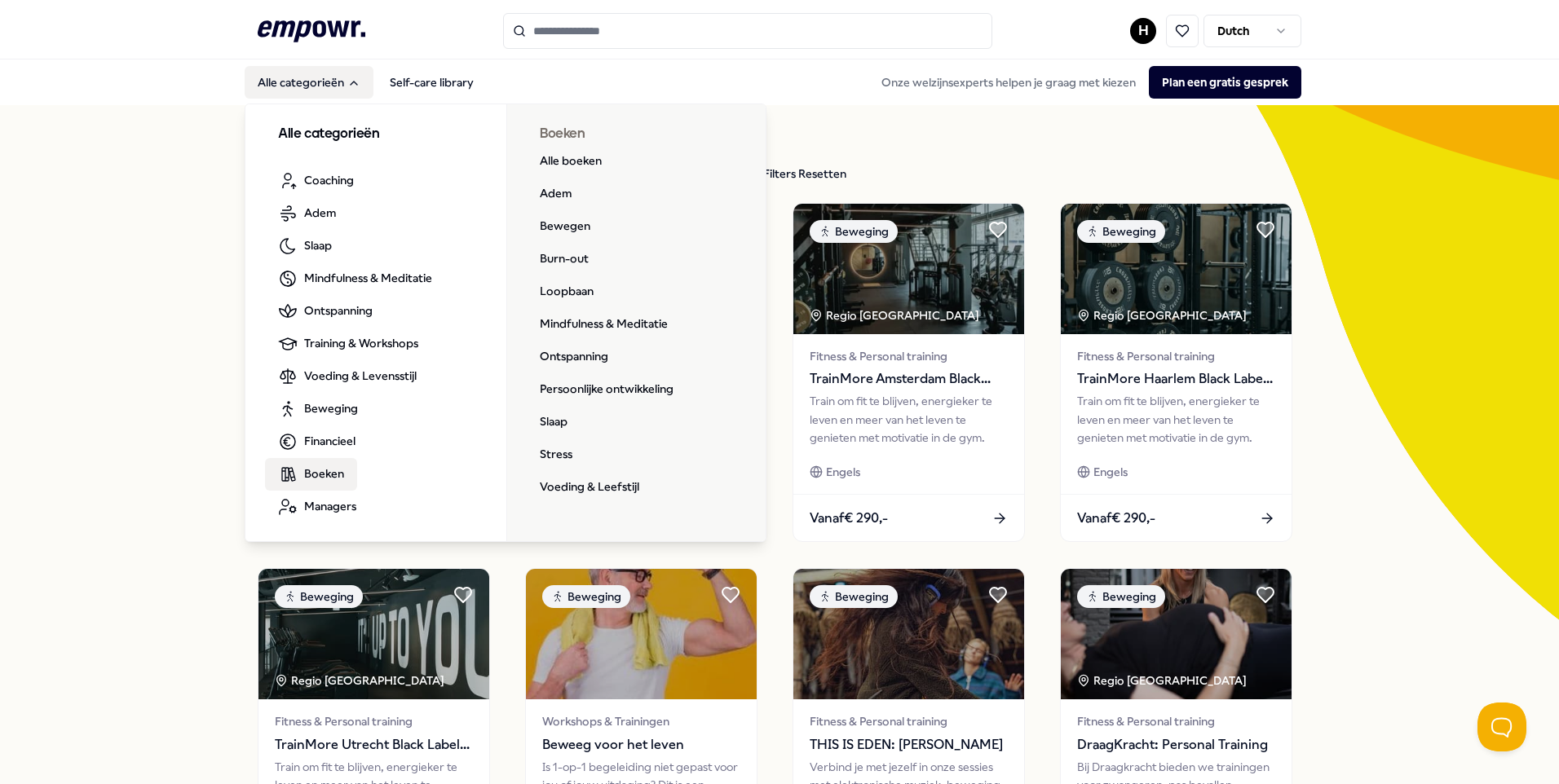
click at [312, 476] on span "Boeken" at bounding box center [324, 474] width 40 height 18
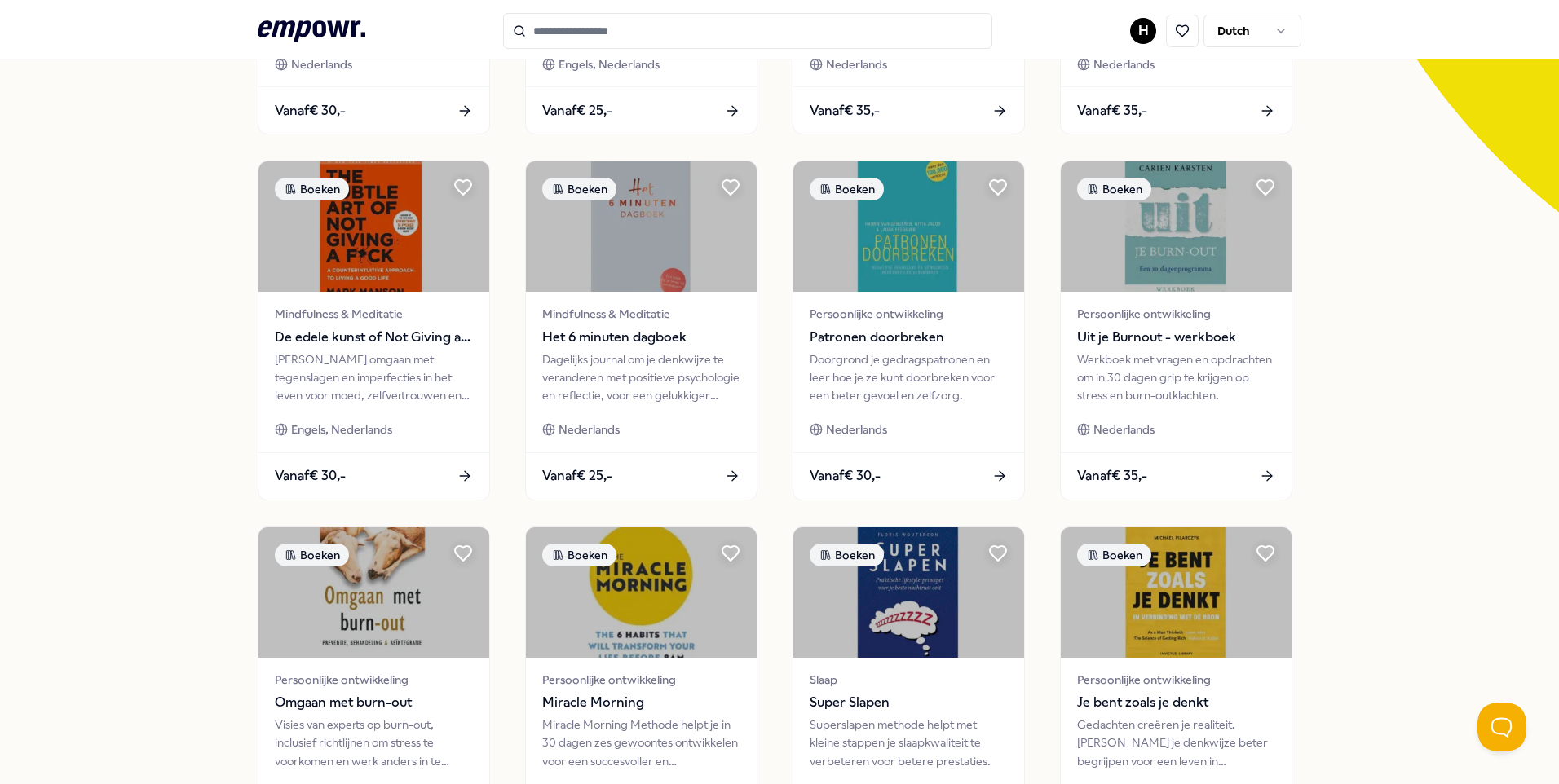
scroll to position [652, 0]
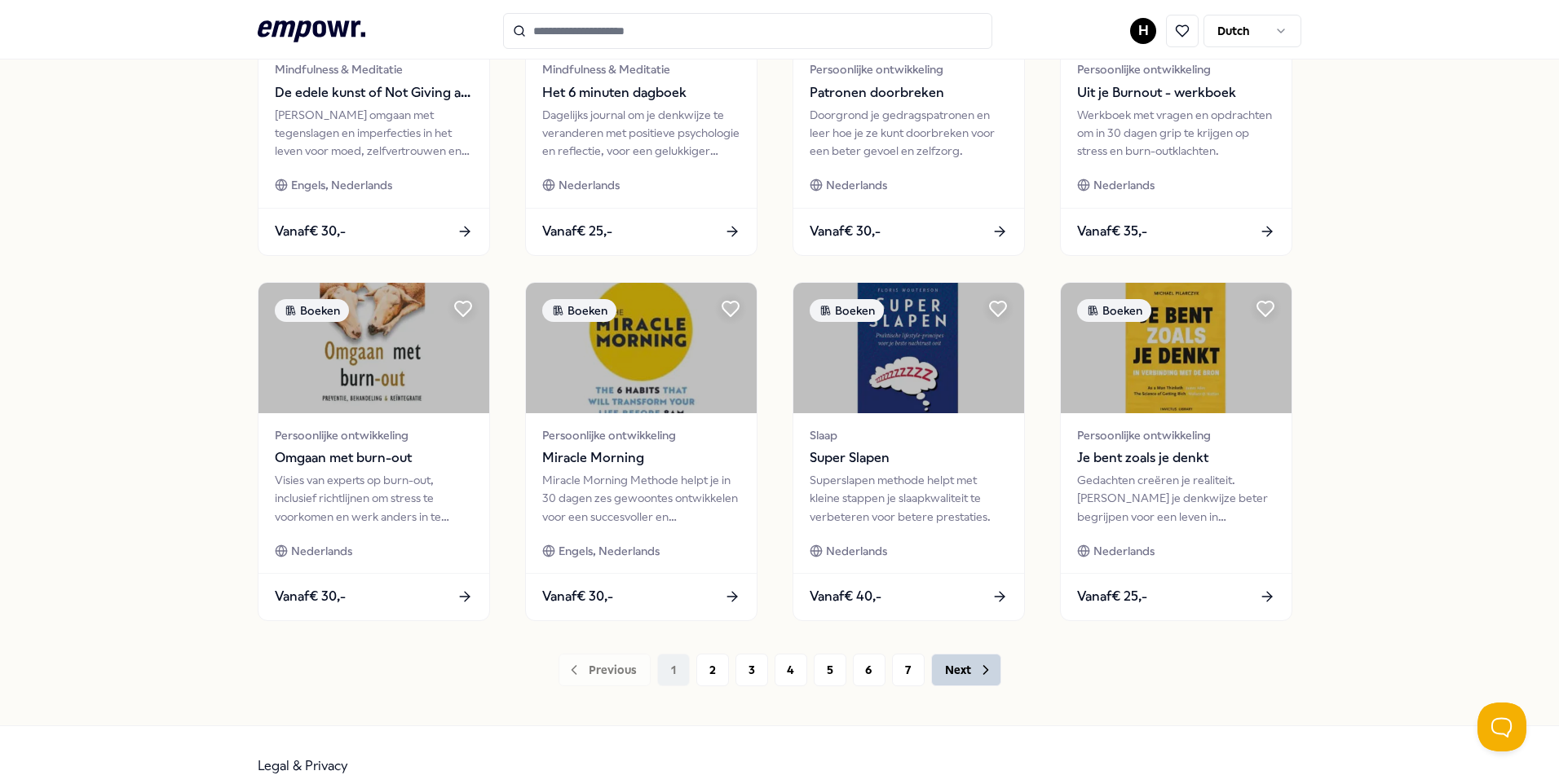
click at [948, 673] on button "Next" at bounding box center [966, 670] width 70 height 33
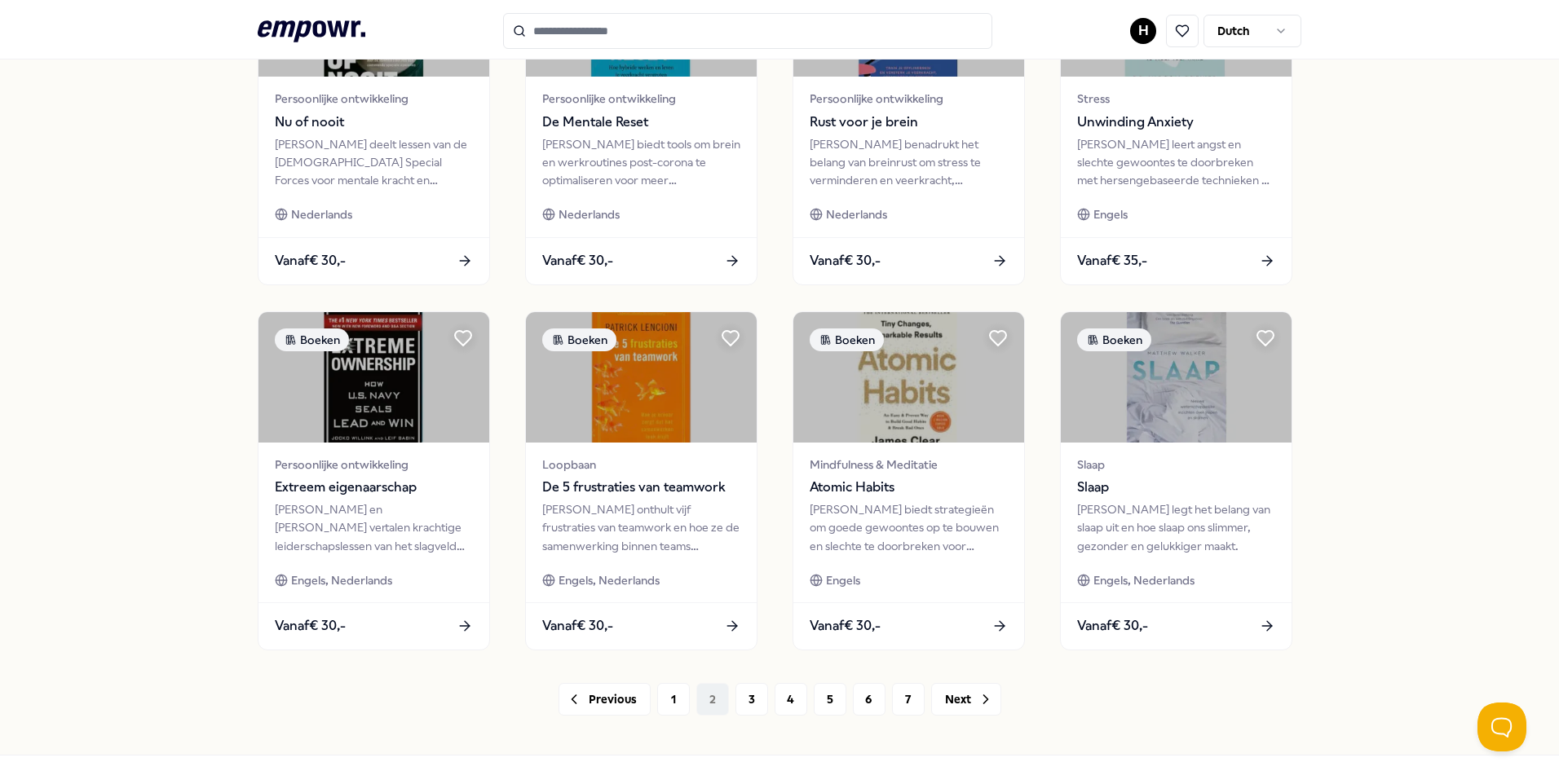
scroll to position [674, 0]
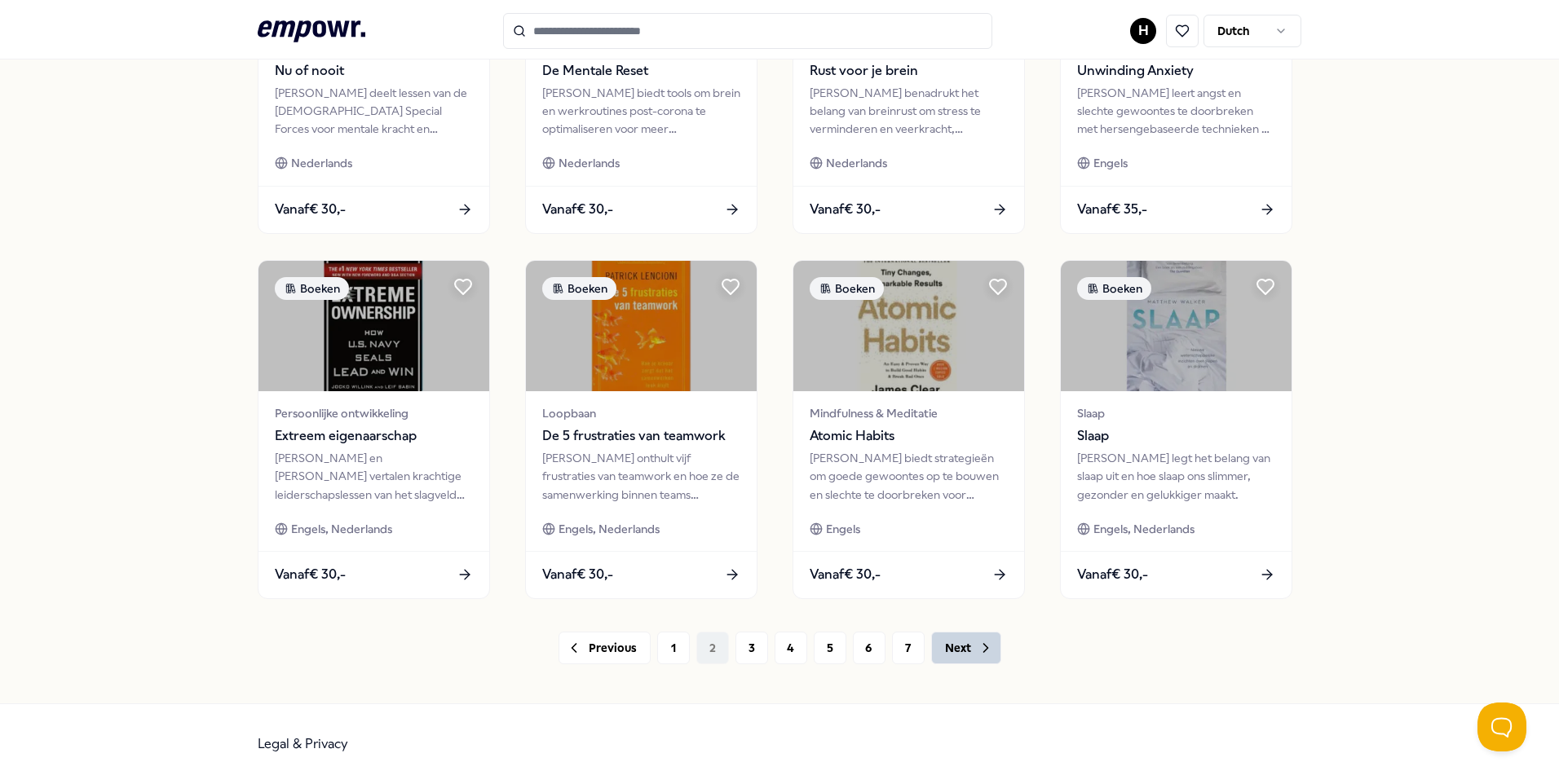
click at [962, 650] on button "Next" at bounding box center [966, 648] width 70 height 33
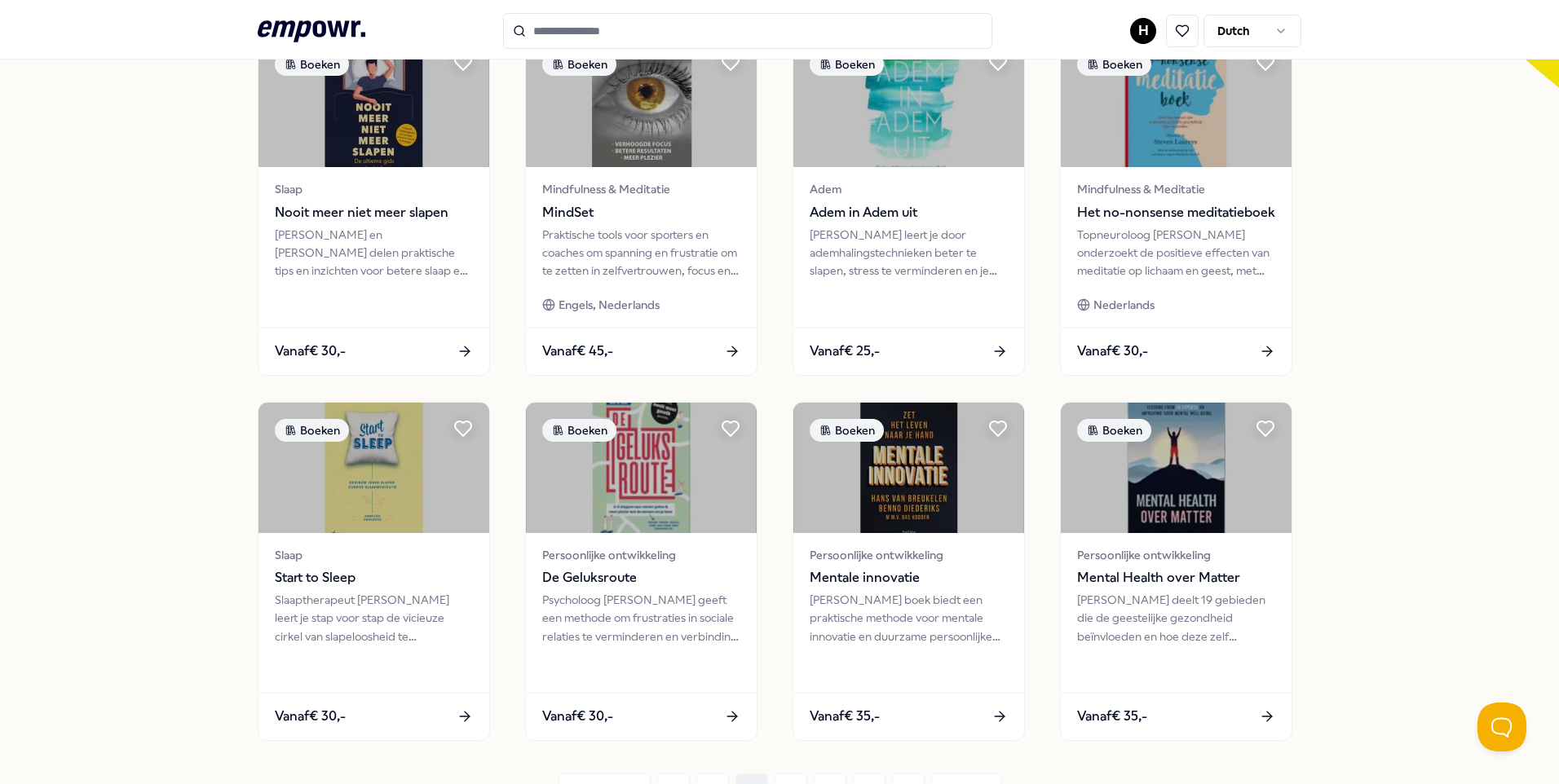
scroll to position [571, 0]
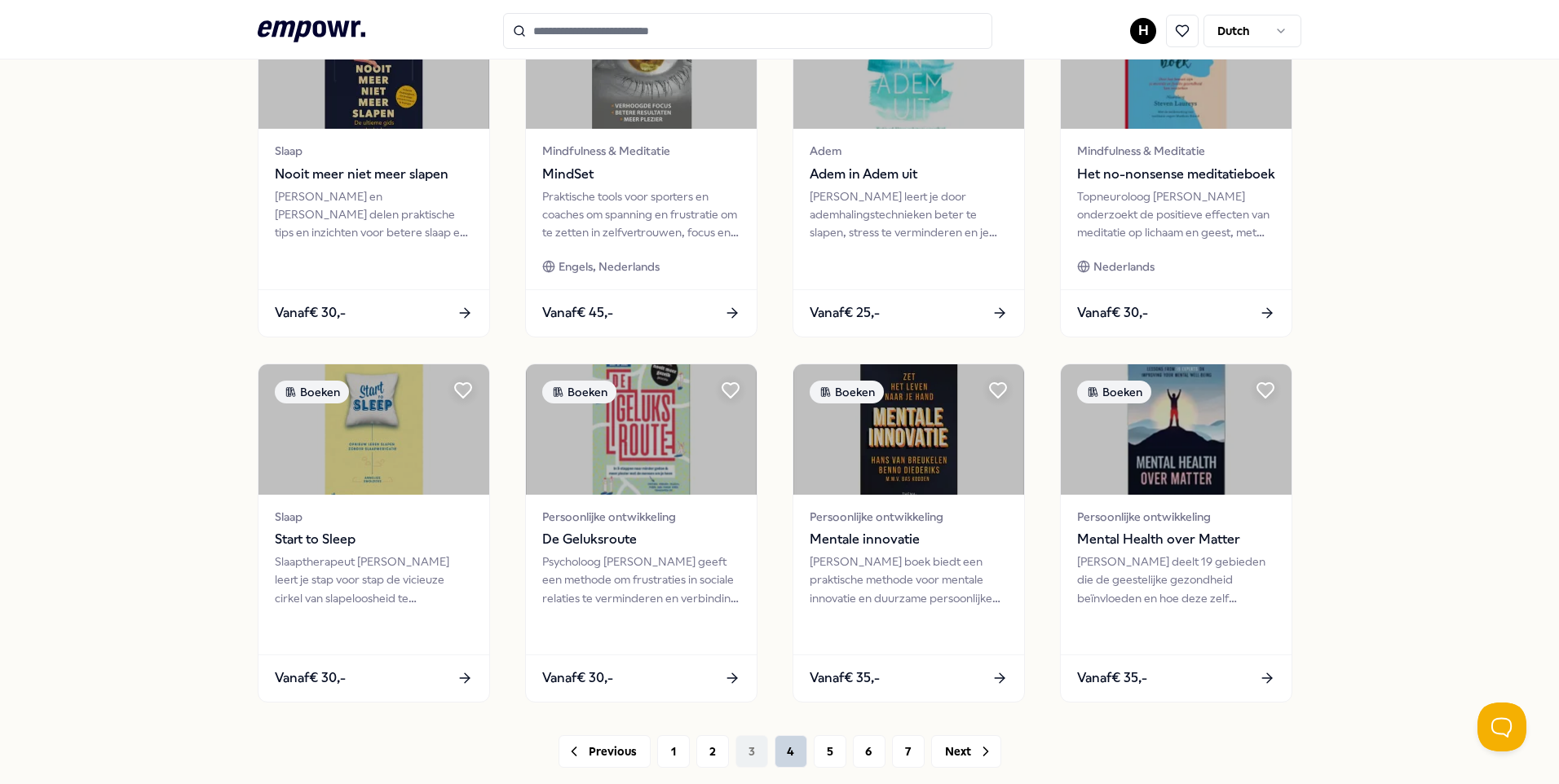
click at [785, 763] on button "4" at bounding box center [791, 752] width 33 height 33
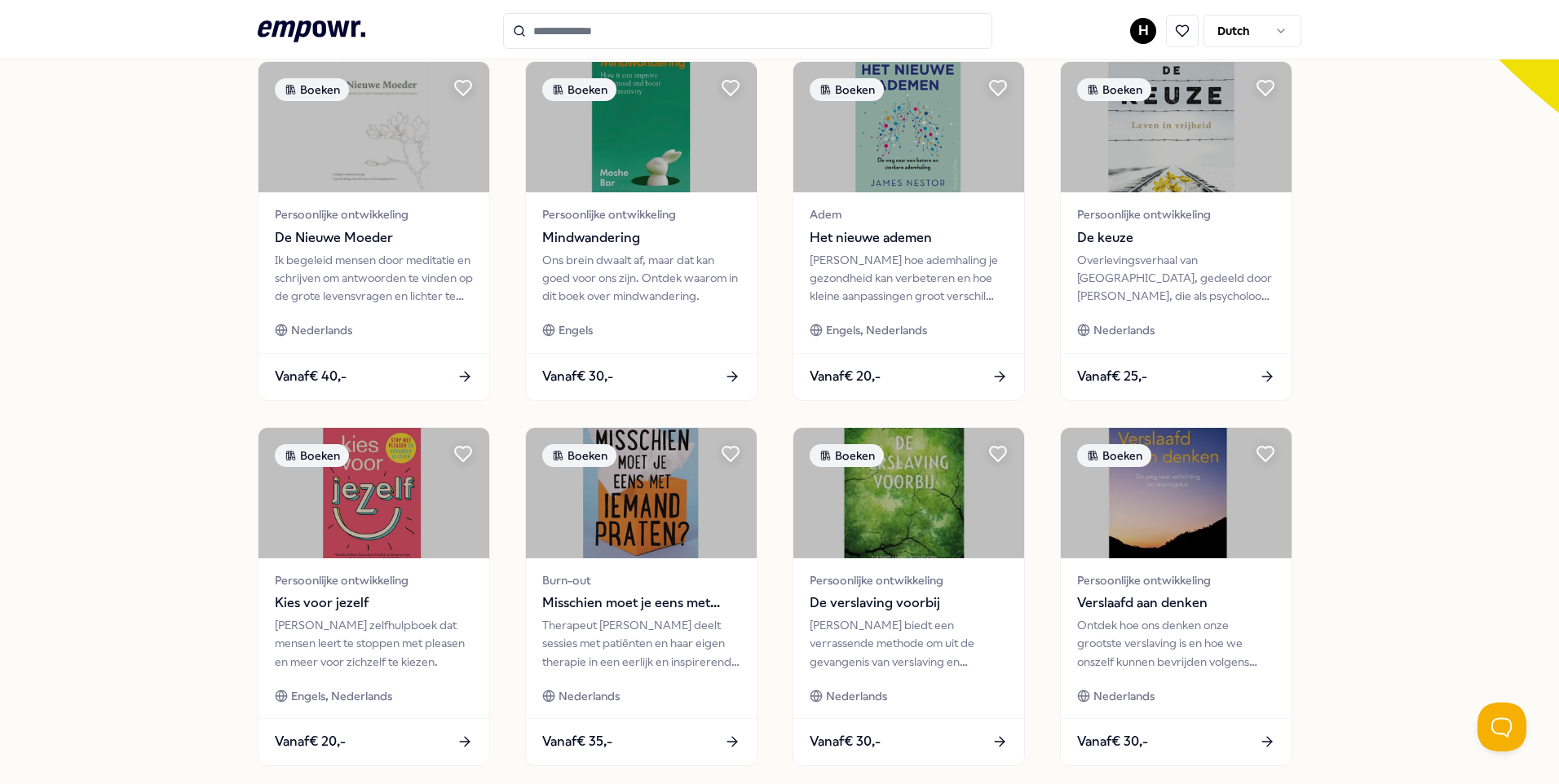
scroll to position [571, 0]
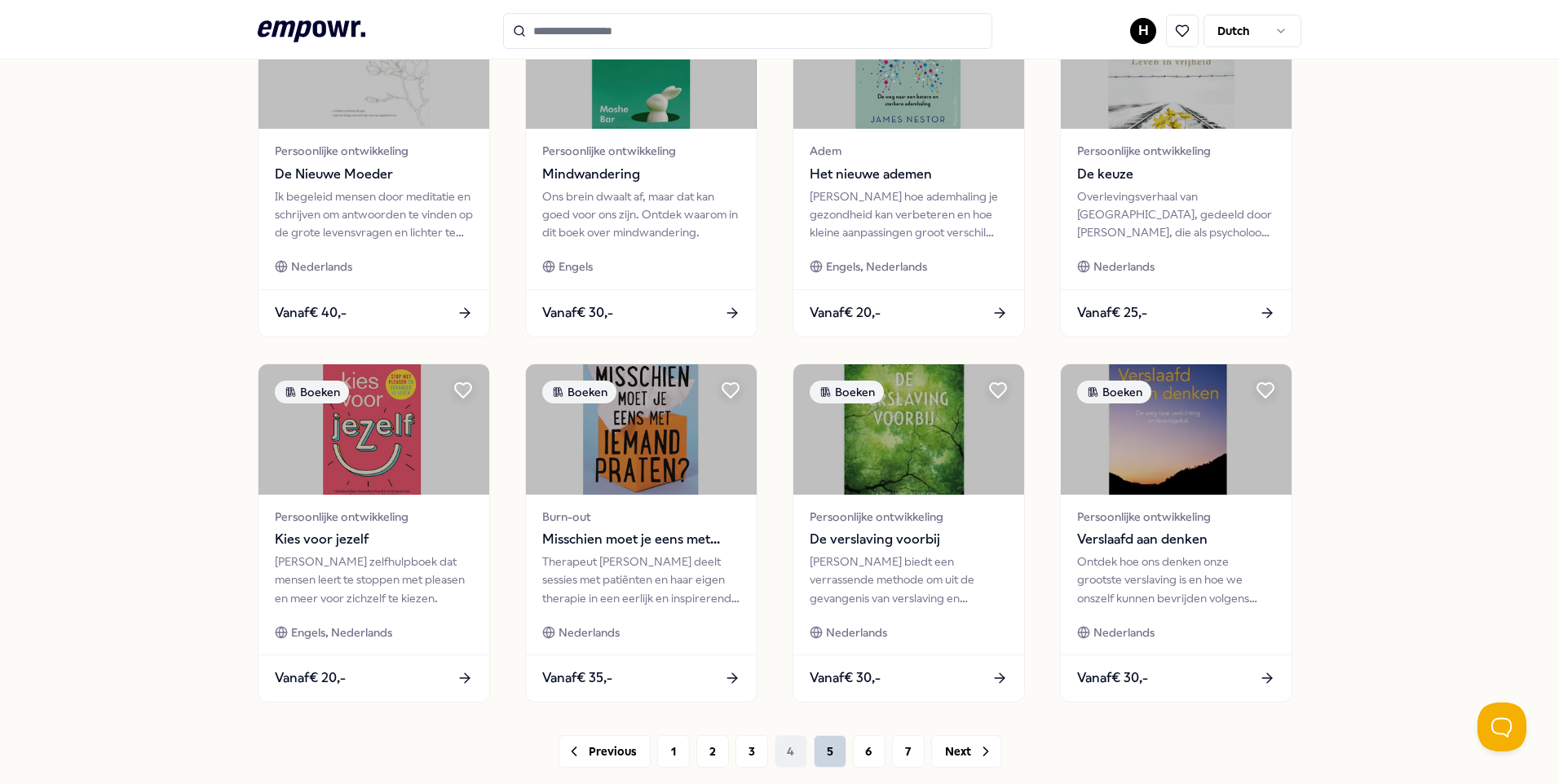
click at [825, 756] on button "5" at bounding box center [831, 752] width 33 height 33
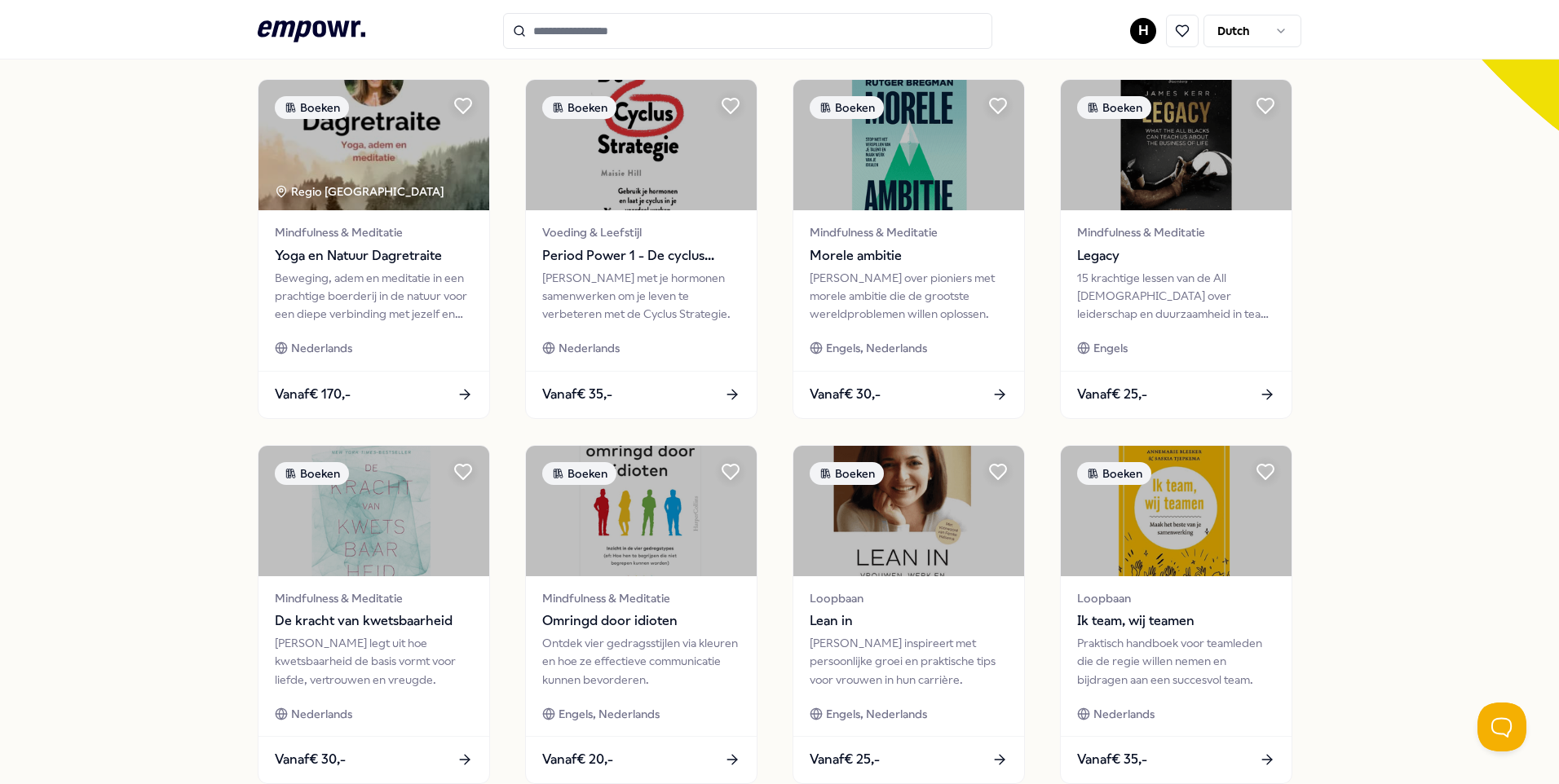
scroll to position [674, 0]
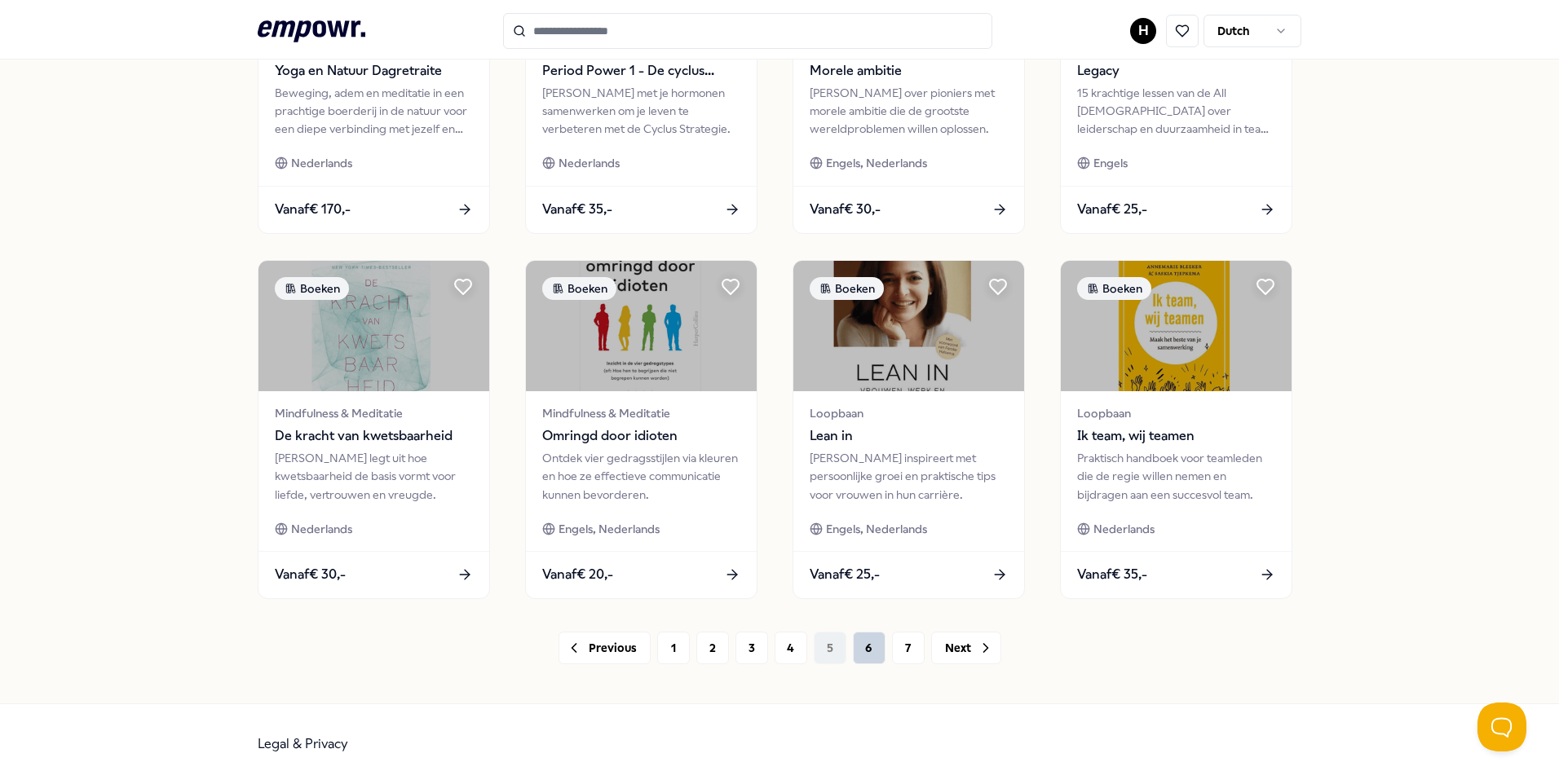
click at [861, 652] on button "6" at bounding box center [869, 648] width 33 height 33
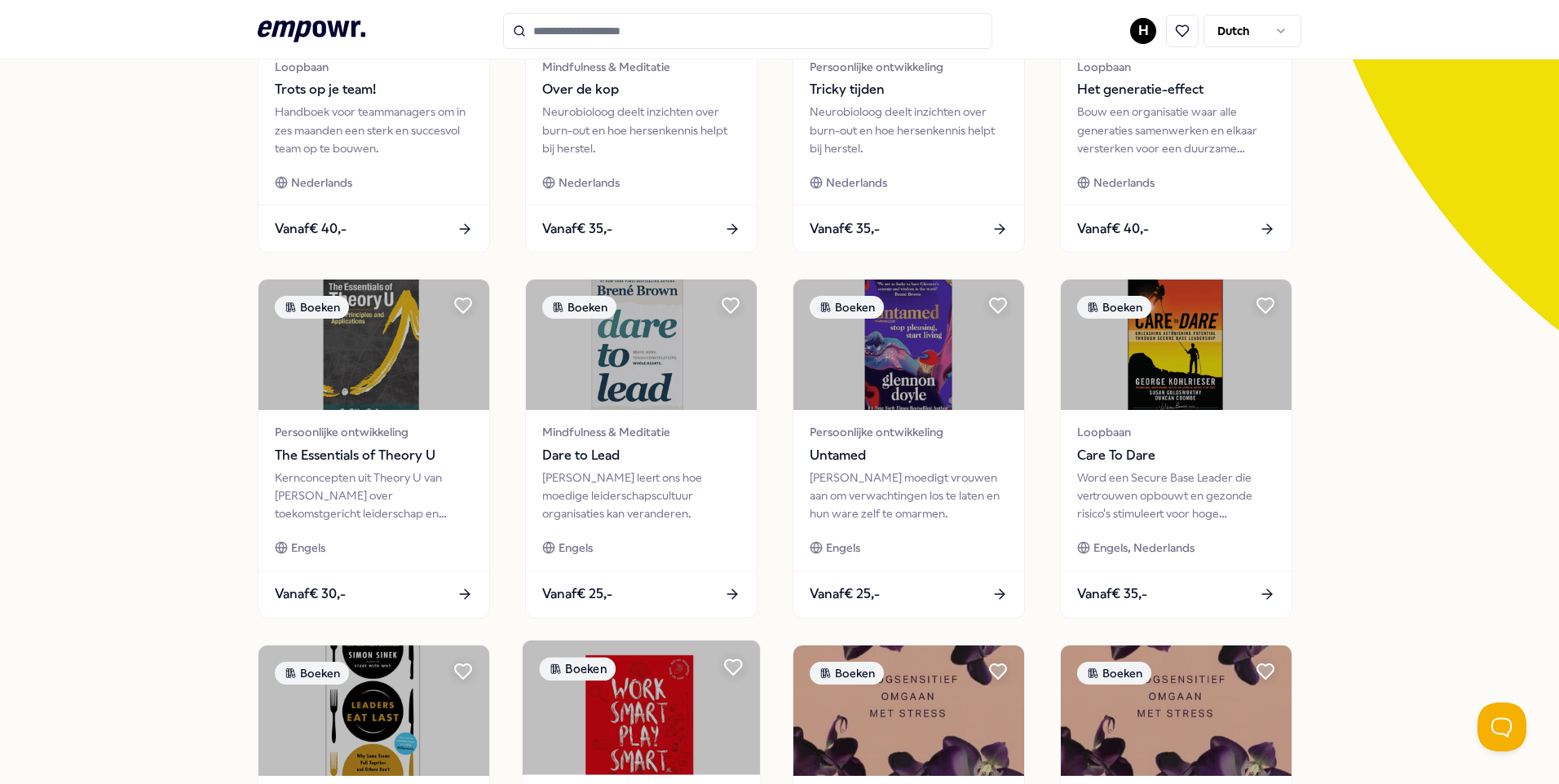
scroll to position [652, 0]
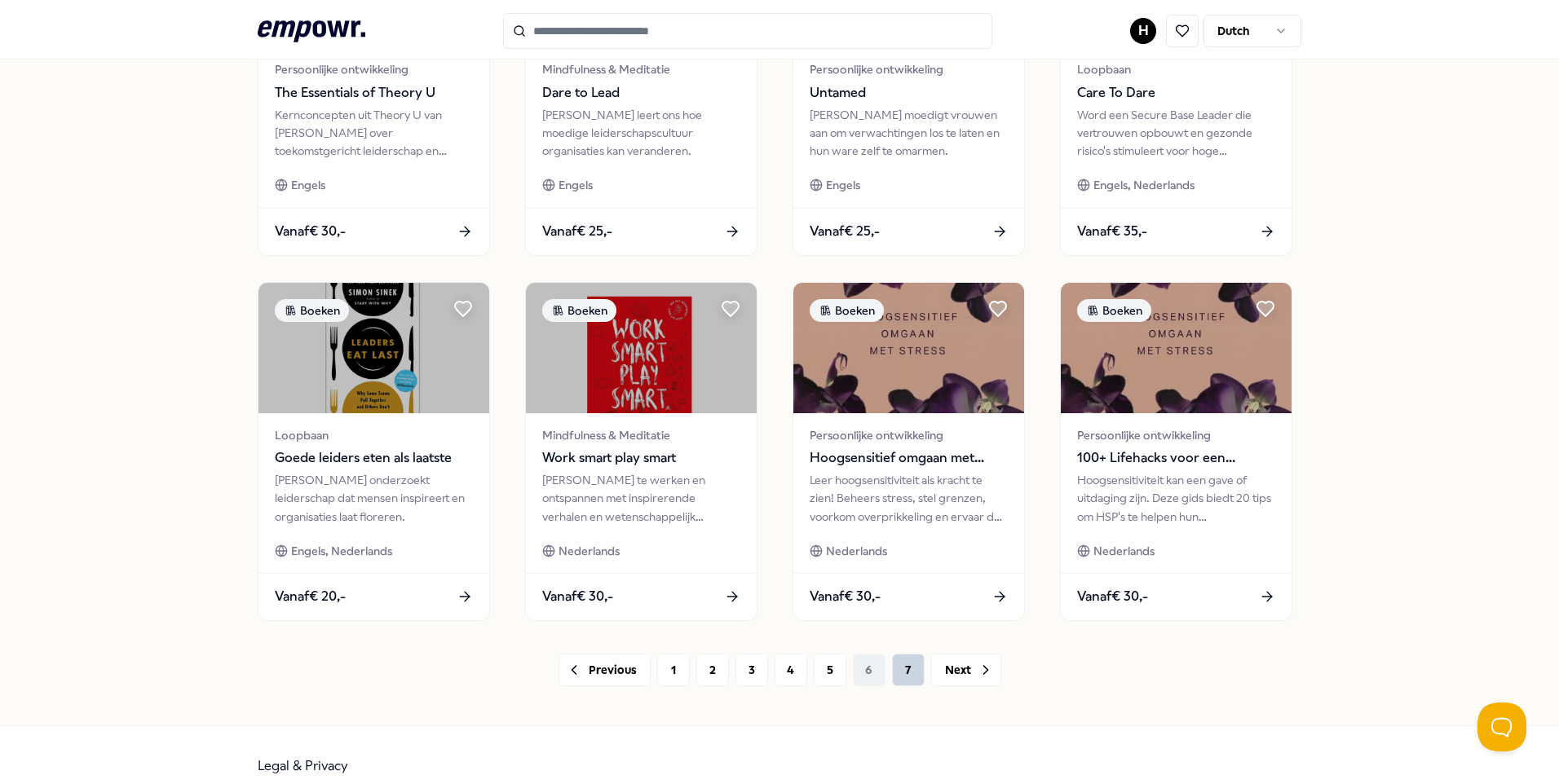
click at [903, 664] on button "7" at bounding box center [909, 670] width 33 height 33
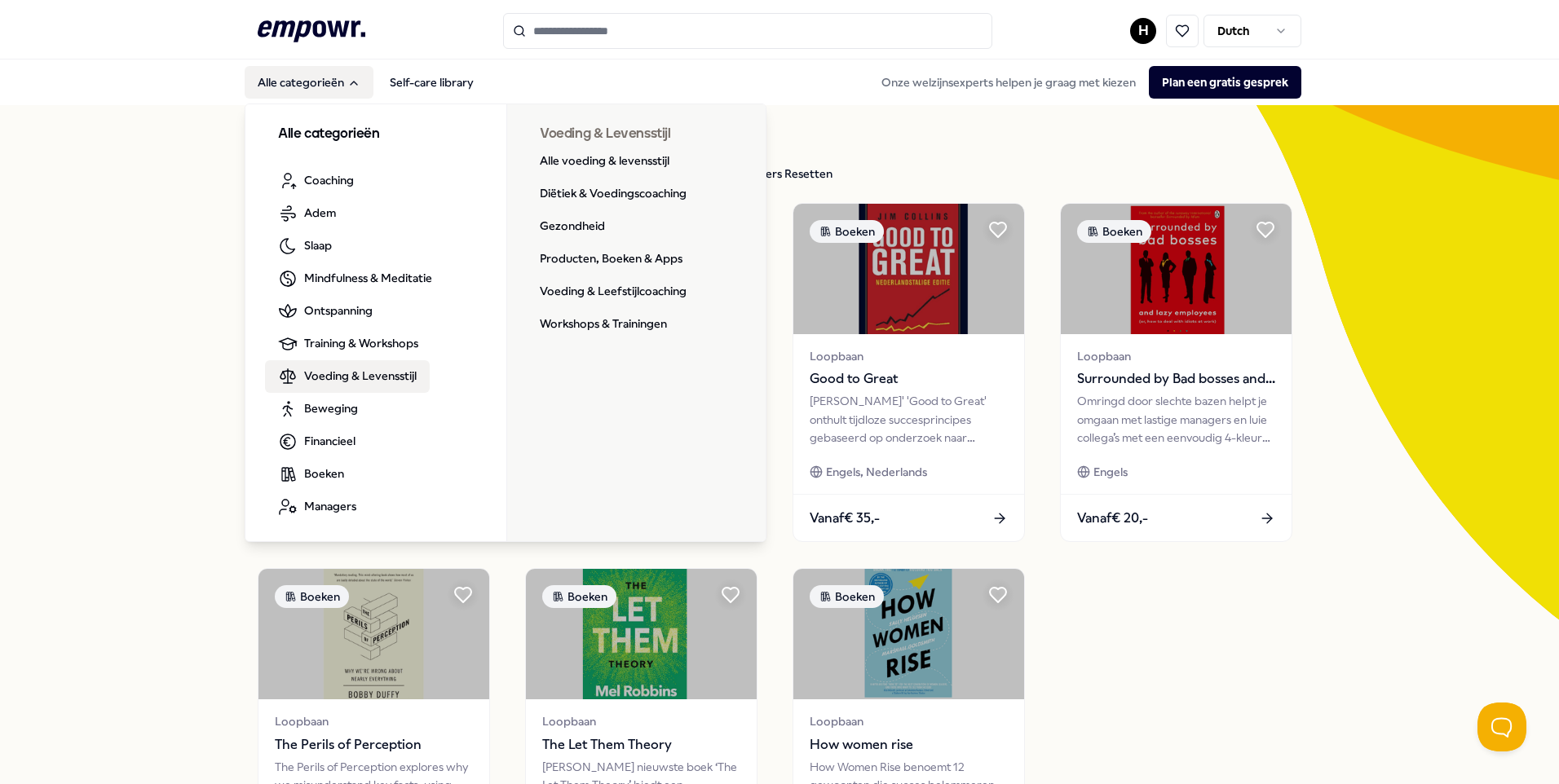
click at [368, 375] on span "Voeding & Levensstijl" at bounding box center [360, 376] width 113 height 18
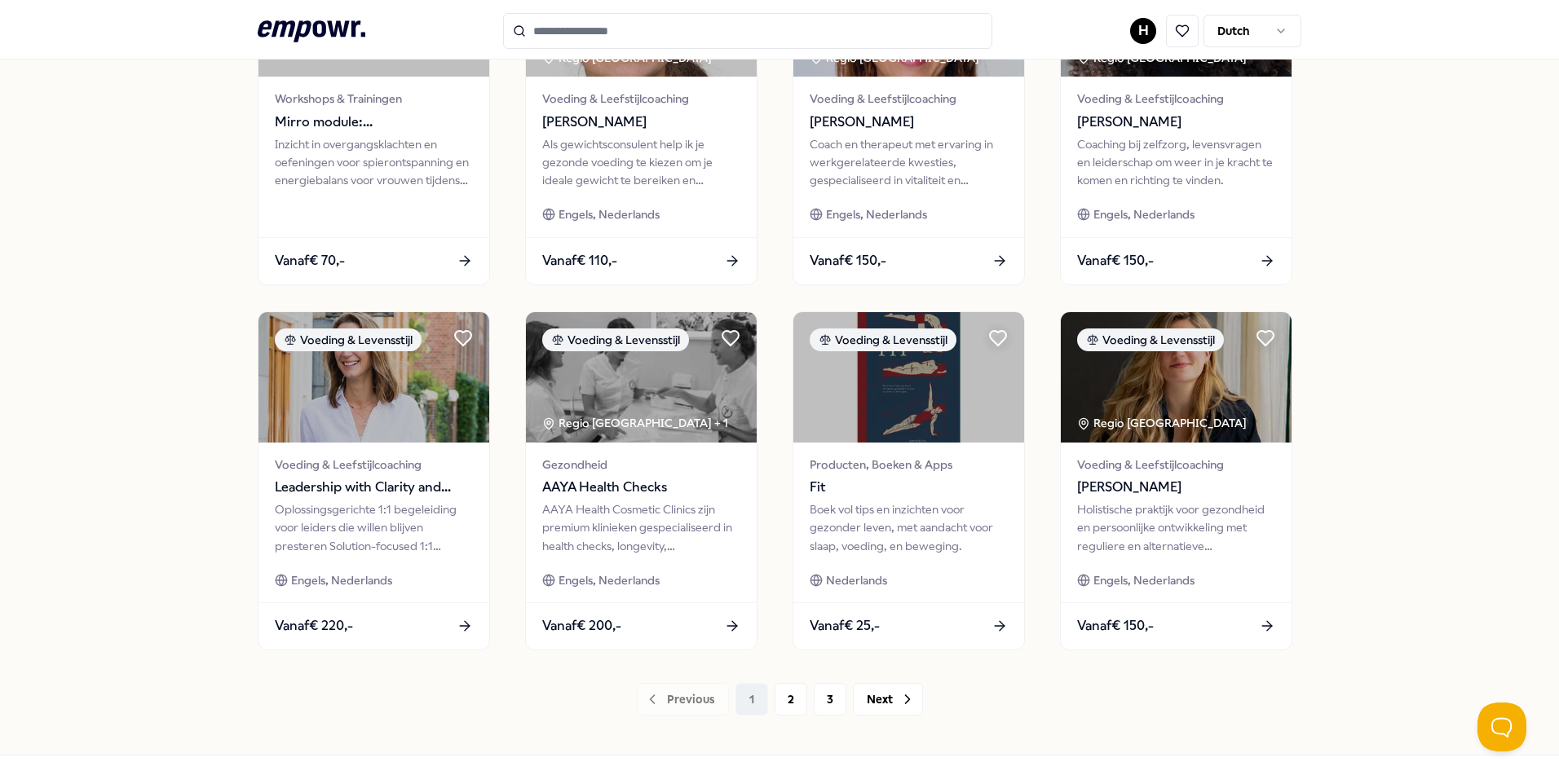
scroll to position [674, 0]
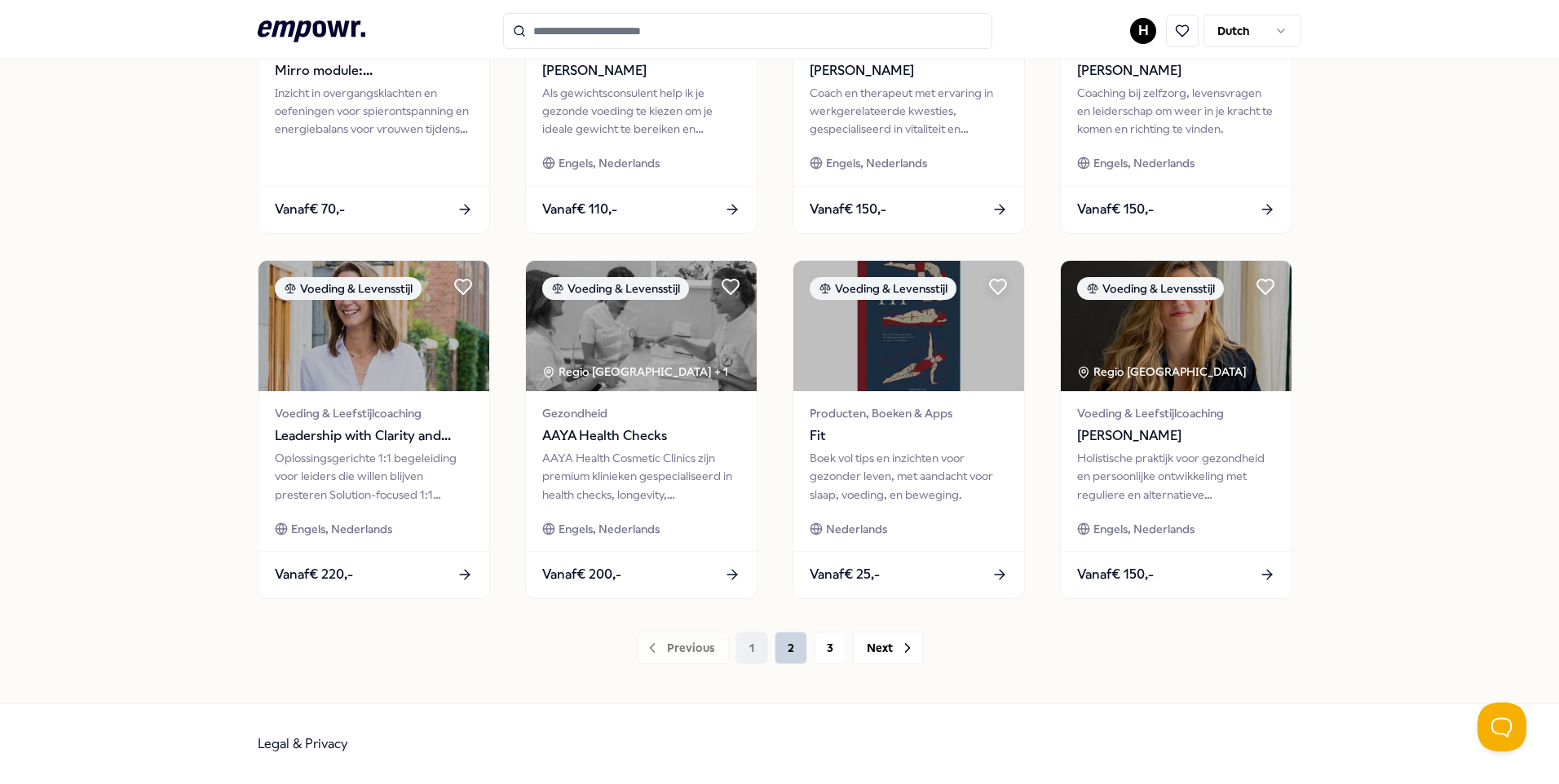
click at [792, 646] on button "2" at bounding box center [791, 648] width 33 height 33
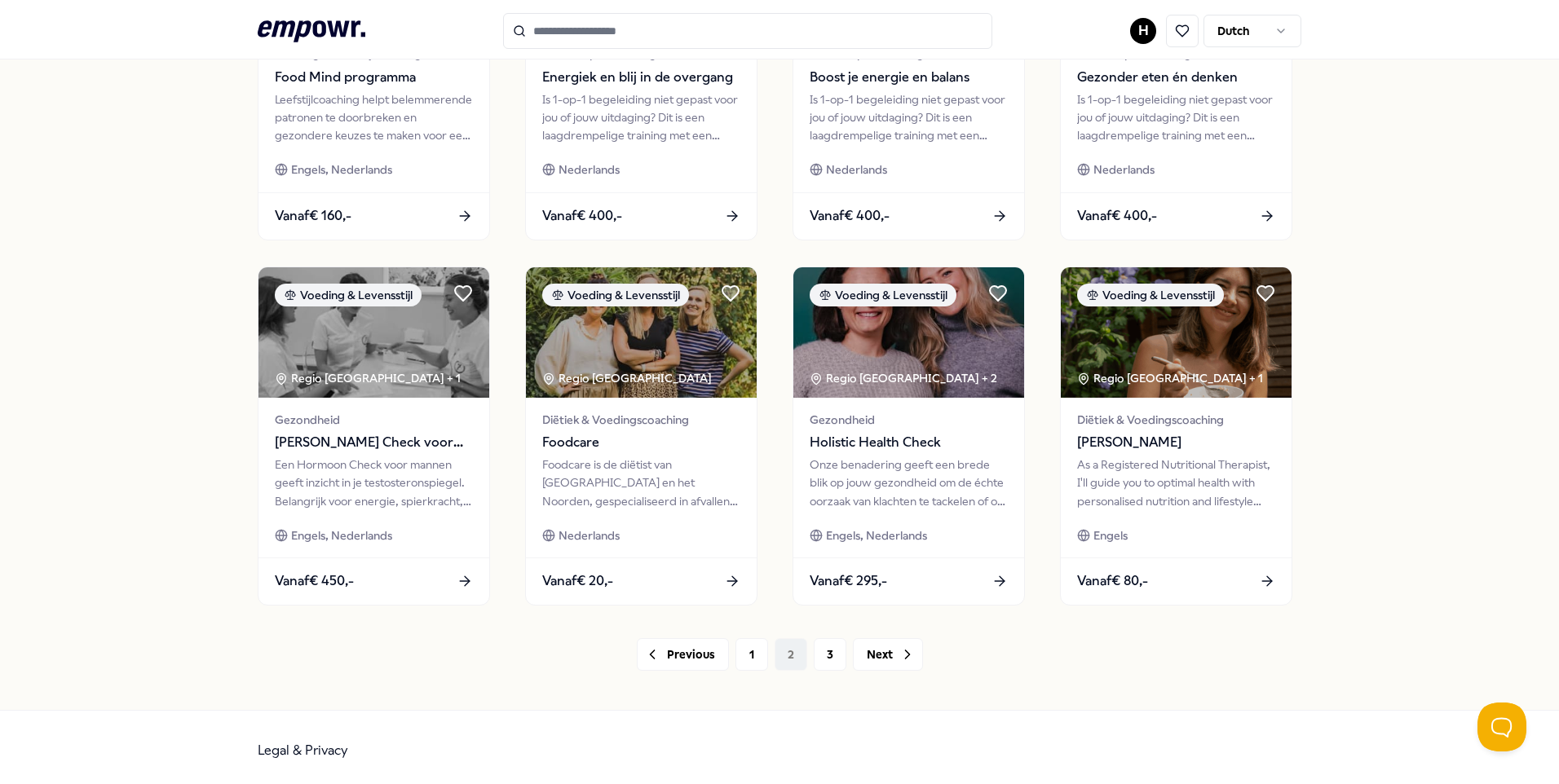
scroll to position [674, 0]
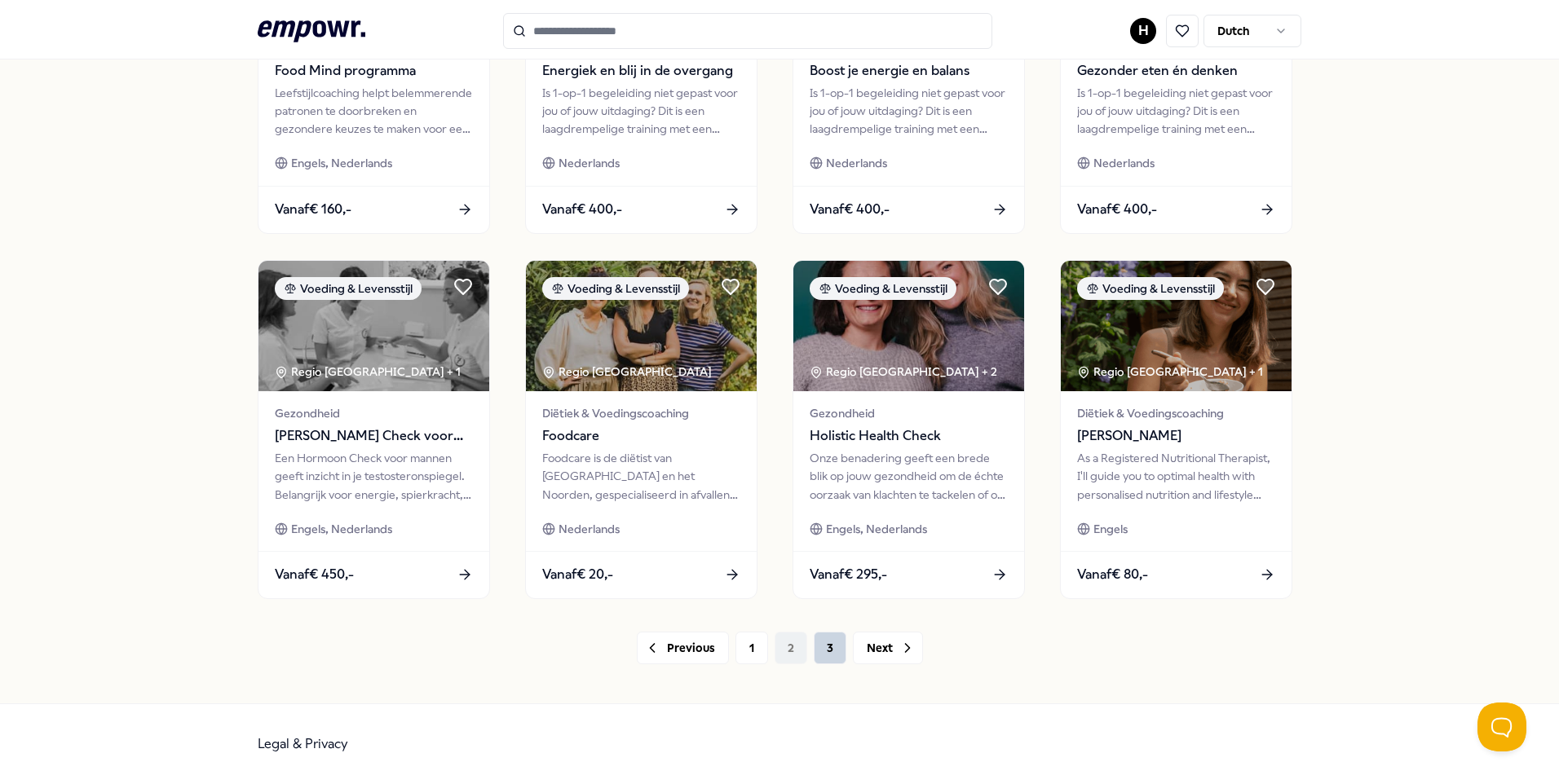
click at [828, 645] on button "3" at bounding box center [831, 648] width 33 height 33
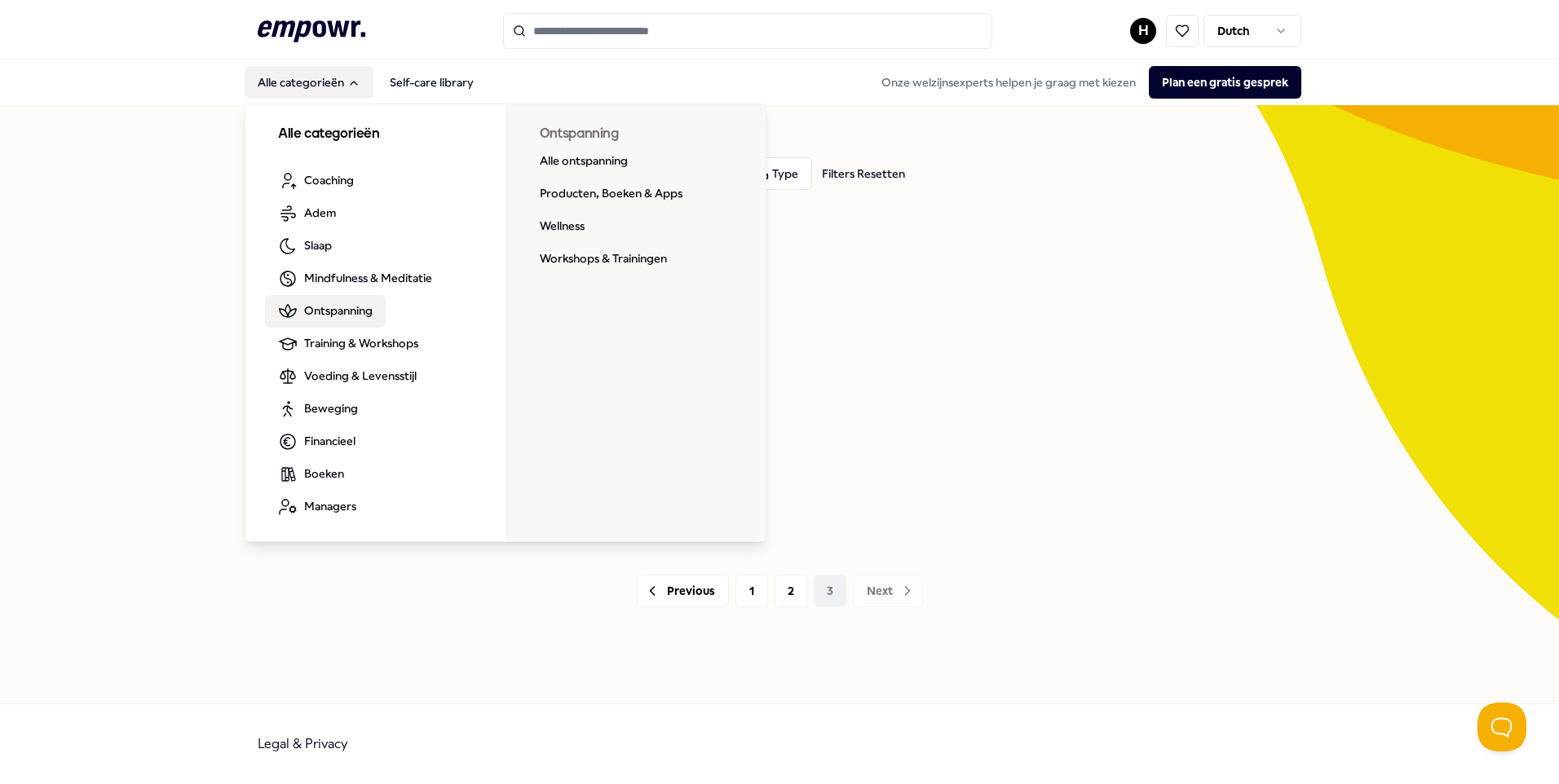
click at [344, 307] on span "Ontspanning" at bounding box center [338, 310] width 68 height 18
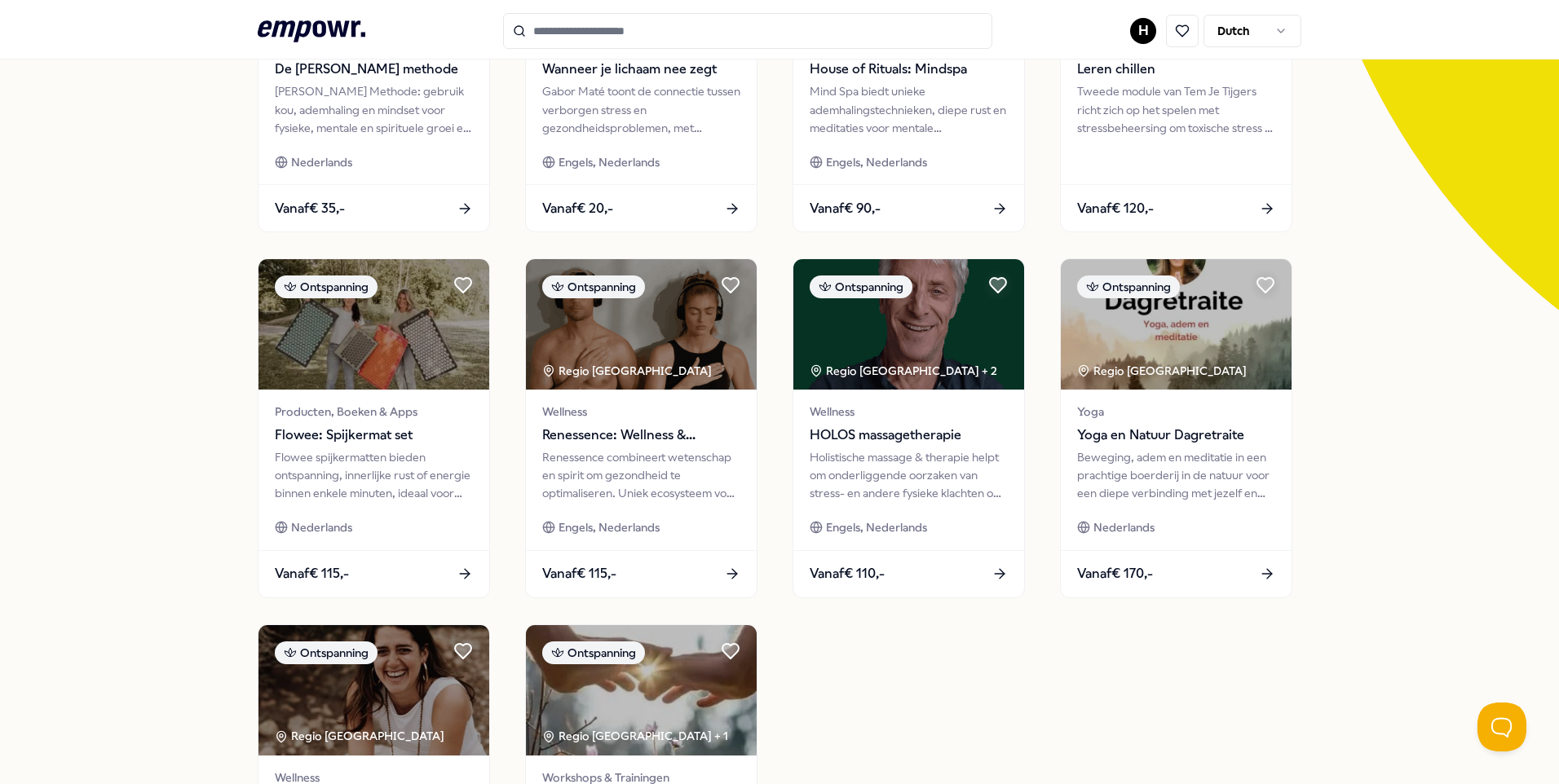
scroll to position [408, 0]
